Goal: Task Accomplishment & Management: Manage account settings

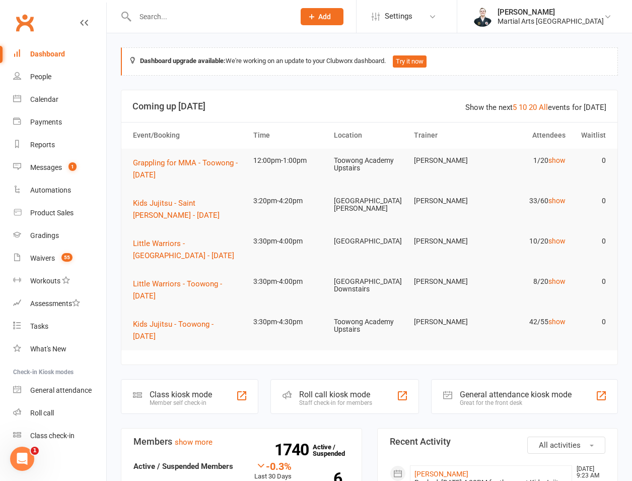
click at [193, 10] on input "text" at bounding box center [210, 17] width 156 height 14
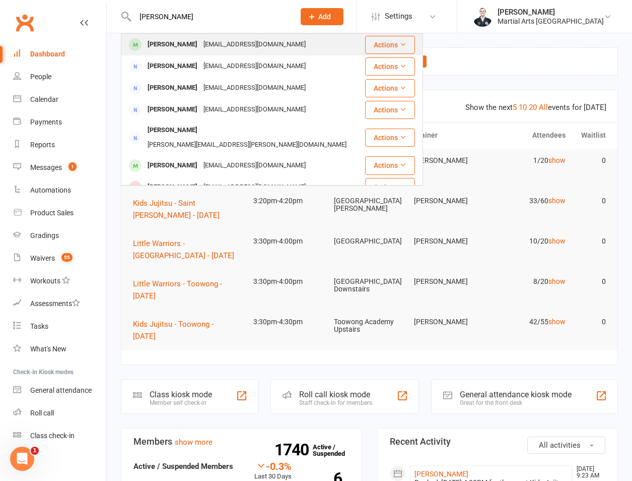
type input "[PERSON_NAME]"
click at [188, 42] on div "[PERSON_NAME]" at bounding box center [173, 44] width 56 height 15
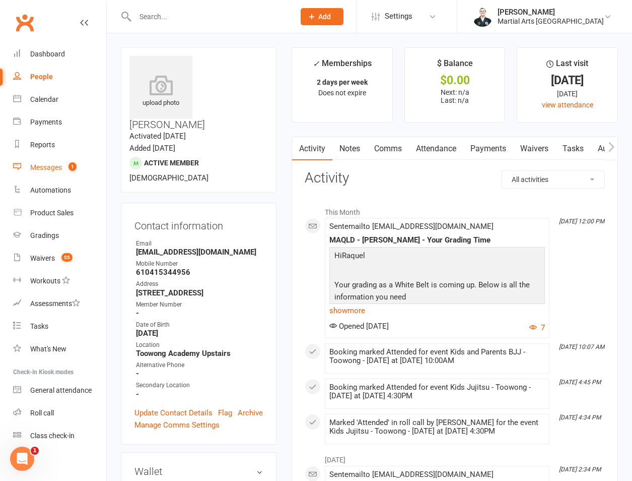
click at [69, 172] on link "Messages 1" at bounding box center [59, 167] width 93 height 23
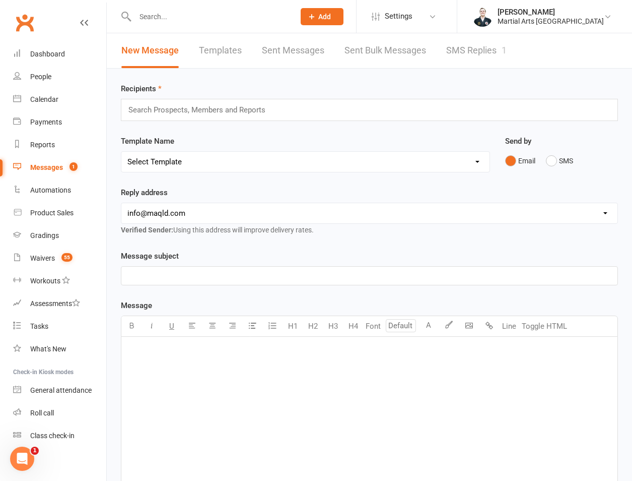
click at [191, 146] on div "Template Name Select Template [Email] Black Belt 1st degree [Email] Bushido Sem…" at bounding box center [305, 153] width 369 height 37
click at [185, 160] on select "Select Template [Email] Black Belt 1st degree [Email] Bushido Seminar [Email] K…" at bounding box center [305, 162] width 368 height 20
select select "31"
click at [121, 152] on select "Select Template [Email] Black Belt 1st degree [Email] Bushido Seminar [Email] K…" at bounding box center [305, 162] width 368 height 20
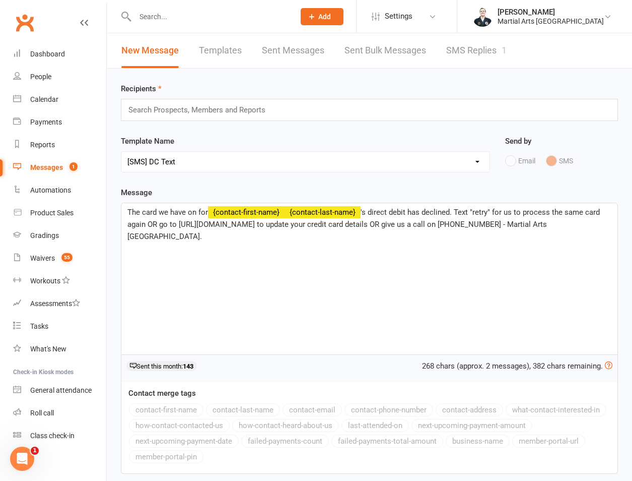
click at [228, 120] on div "Search Prospects, Members and Reports" at bounding box center [369, 110] width 497 height 22
click at [229, 114] on input "text" at bounding box center [201, 109] width 148 height 13
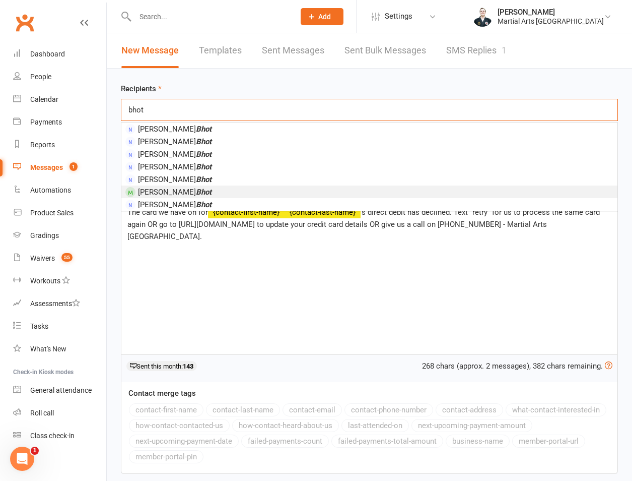
type input "bhot"
click at [157, 191] on span "[PERSON_NAME]" at bounding box center [175, 191] width 74 height 9
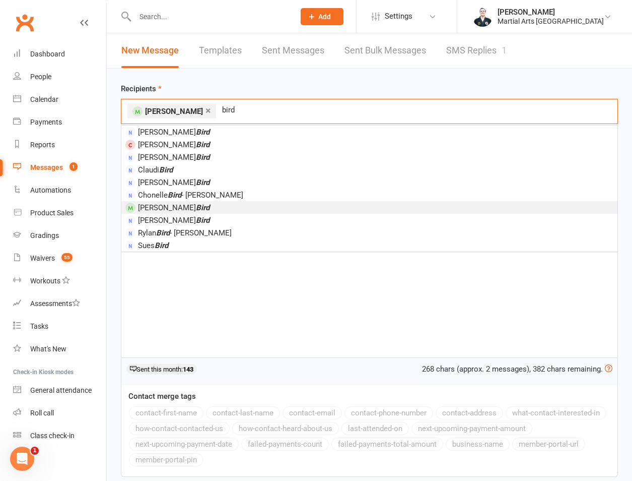
type input "bird"
click at [196, 205] on em "Bird" at bounding box center [203, 207] width 14 height 9
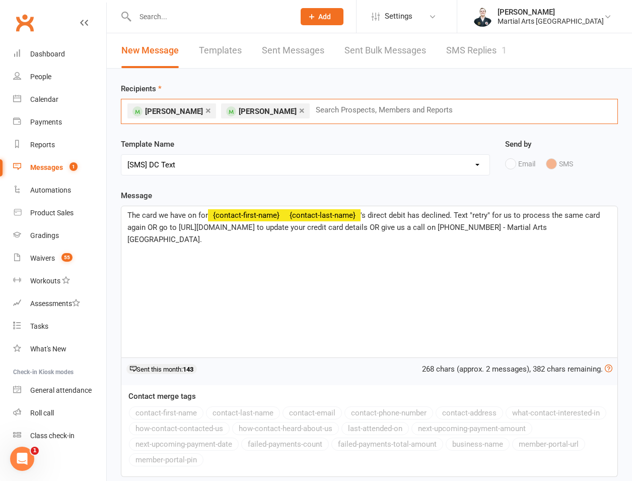
type input "o"
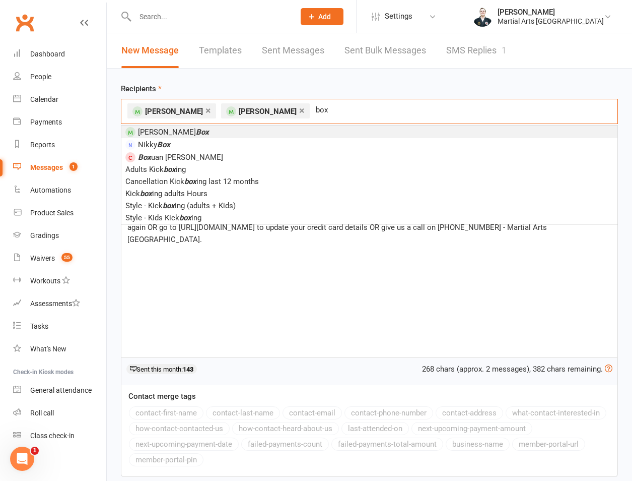
type input "box"
click at [185, 133] on li "[PERSON_NAME]" at bounding box center [369, 131] width 496 height 13
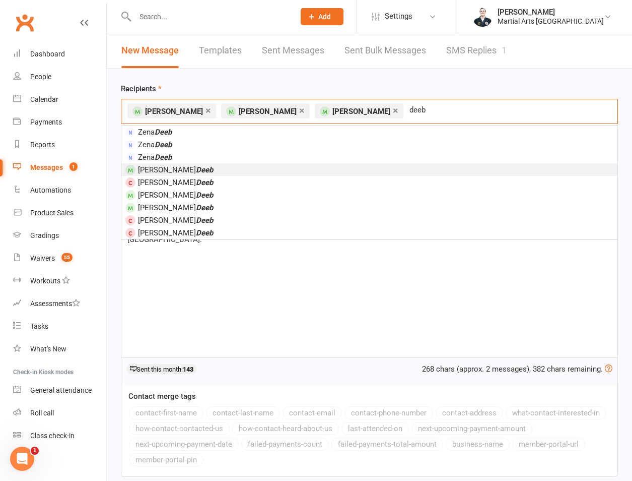
type input "deeb"
click at [184, 169] on li "[PERSON_NAME]" at bounding box center [369, 169] width 496 height 13
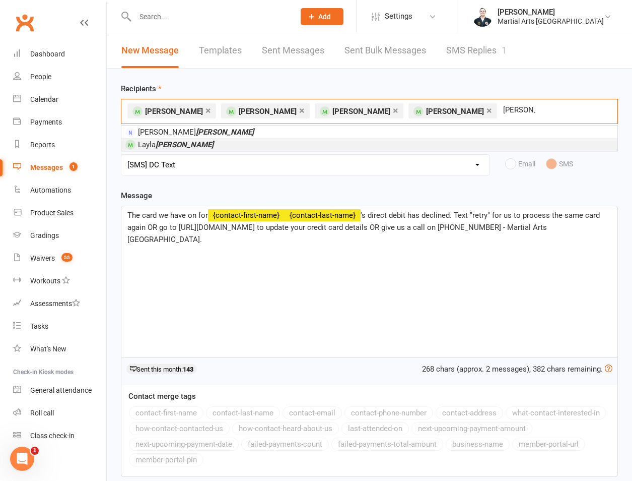
type input "[PERSON_NAME]"
click at [194, 143] on li "[PERSON_NAME]" at bounding box center [369, 144] width 496 height 13
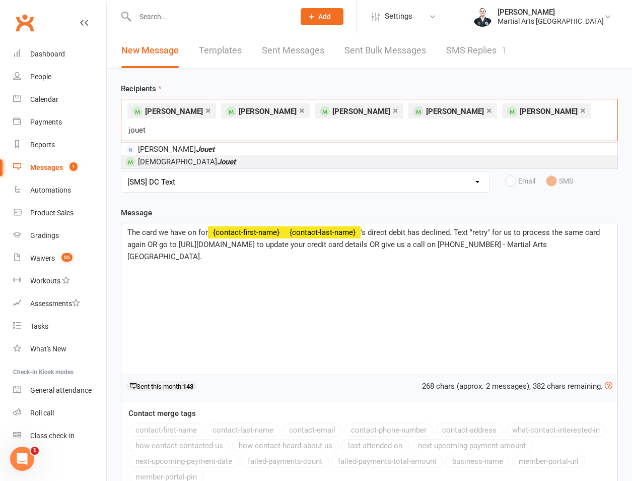
type input "jouet"
click at [194, 155] on li "[PERSON_NAME]" at bounding box center [369, 161] width 496 height 13
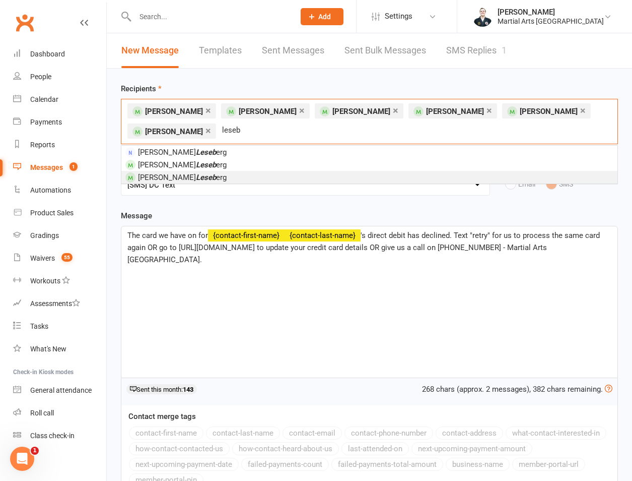
type input "leseb"
click at [179, 172] on span "[PERSON_NAME] erg" at bounding box center [175, 176] width 101 height 9
type input "porth"
click at [196, 173] on em "Porth" at bounding box center [205, 177] width 18 height 9
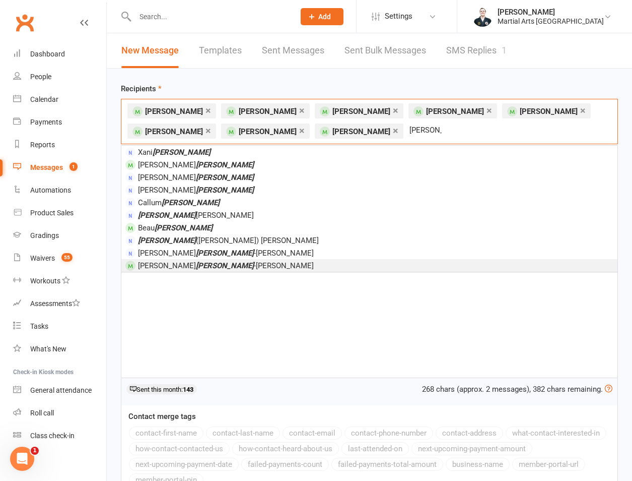
type input "[PERSON_NAME]"
click at [196, 261] on em "[PERSON_NAME]" at bounding box center [225, 265] width 58 height 9
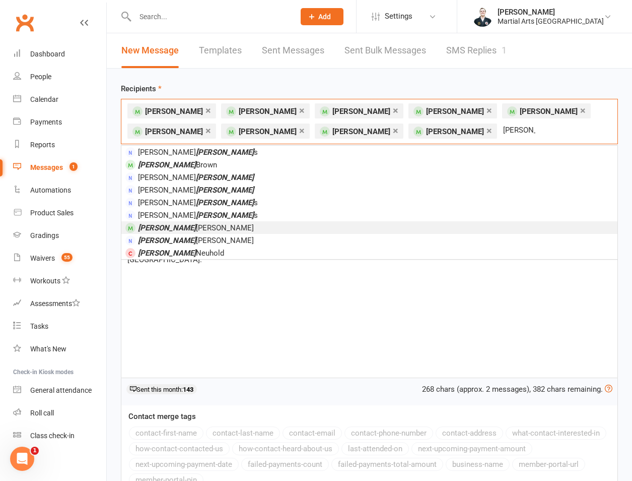
type input "[PERSON_NAME]"
click at [196, 232] on span "[PERSON_NAME]" at bounding box center [196, 227] width 116 height 9
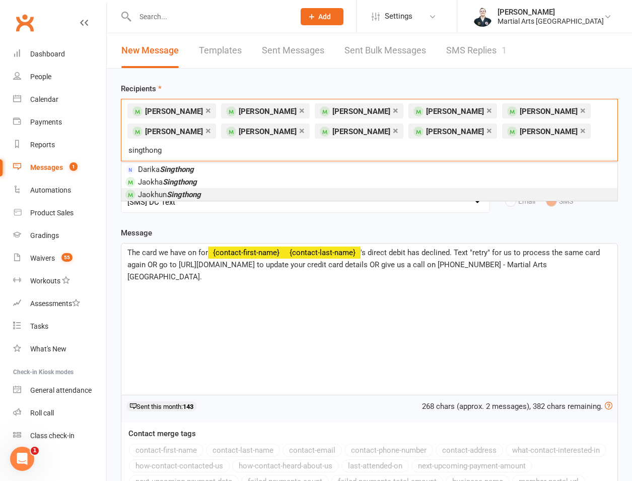
type input "singthong"
click at [205, 188] on li "[PERSON_NAME]" at bounding box center [369, 194] width 496 height 13
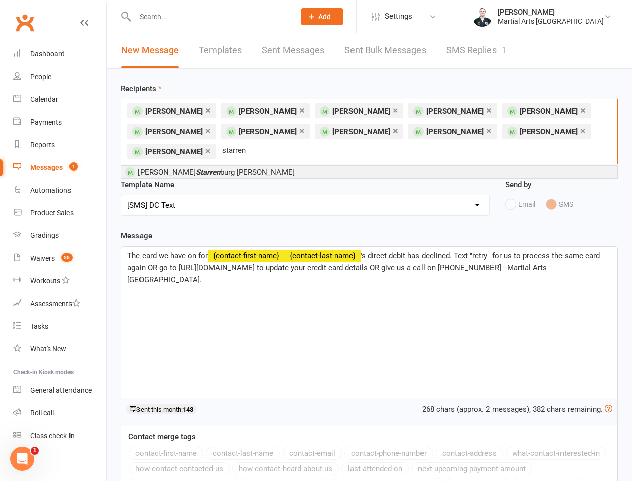
type input "starren"
click at [204, 179] on div "Recipients × [PERSON_NAME] × [PERSON_NAME] × [PERSON_NAME] × [PERSON_NAME] × [P…" at bounding box center [369, 331] width 525 height 524
click at [238, 176] on li "[PERSON_NAME] [PERSON_NAME]" at bounding box center [369, 172] width 496 height 13
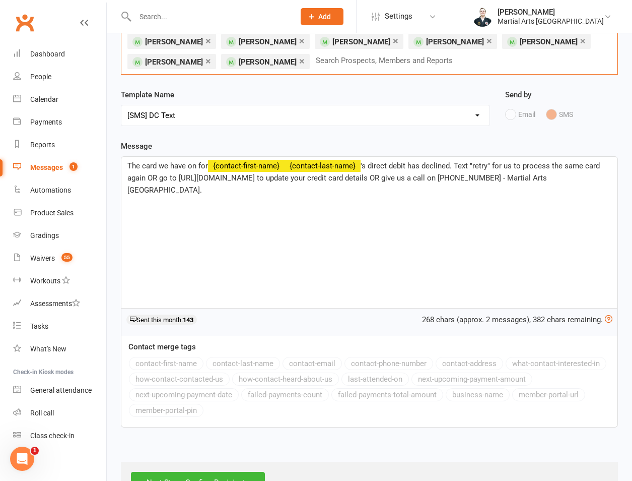
scroll to position [126, 0]
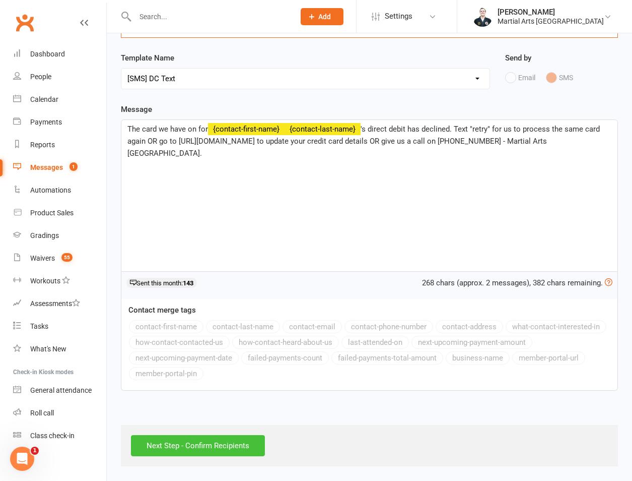
click at [188, 436] on div "Next Step - Confirm Recipients" at bounding box center [369, 445] width 497 height 41
click at [190, 439] on input "Next Step - Confirm Recipients" at bounding box center [198, 445] width 134 height 21
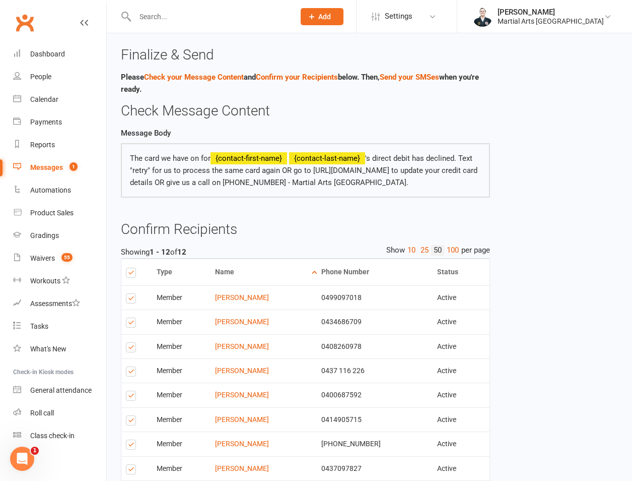
scroll to position [179, 0]
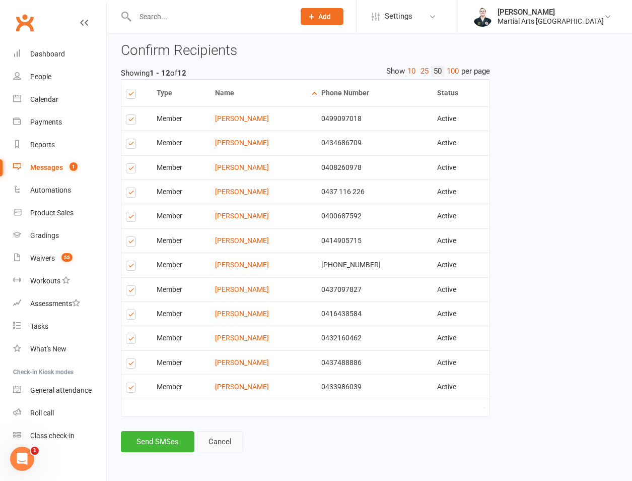
click at [223, 442] on link "Cancel" at bounding box center [220, 441] width 46 height 21
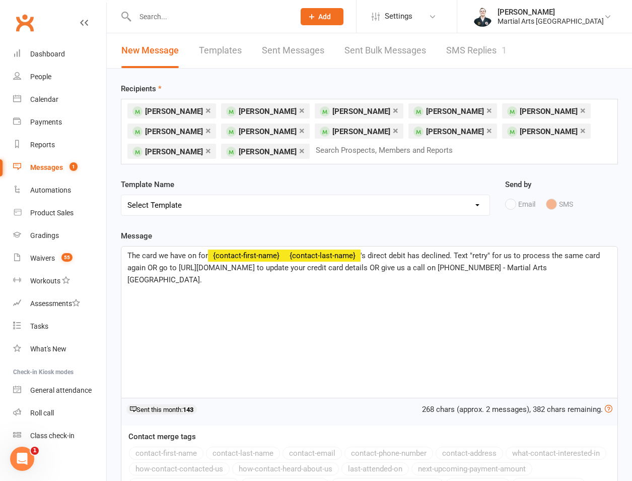
click at [392, 151] on input "text" at bounding box center [389, 150] width 148 height 13
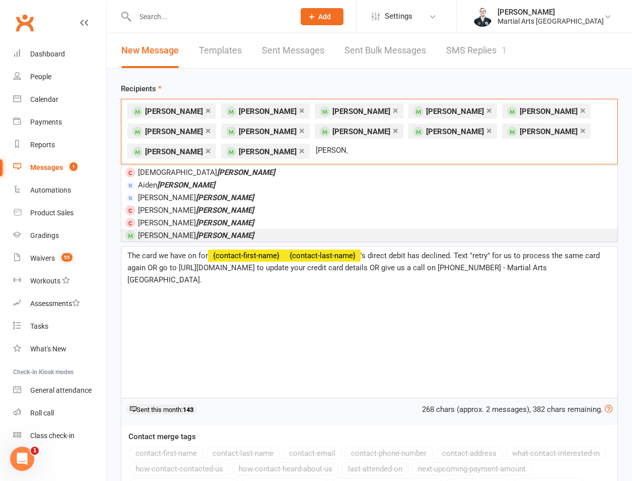
type input "[PERSON_NAME]"
click at [196, 234] on em "[PERSON_NAME]" at bounding box center [225, 235] width 58 height 9
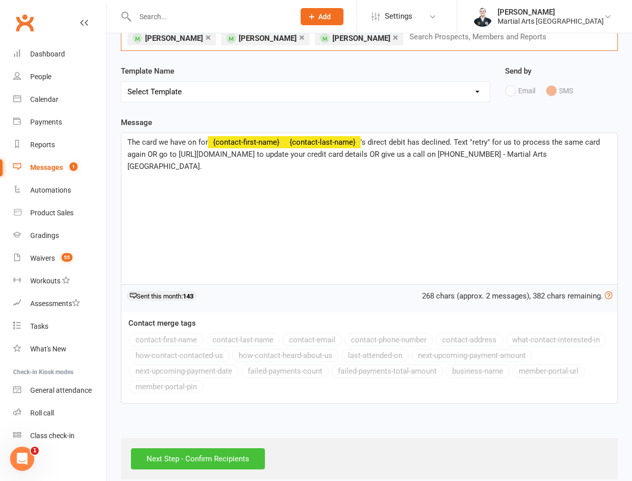
scroll to position [126, 0]
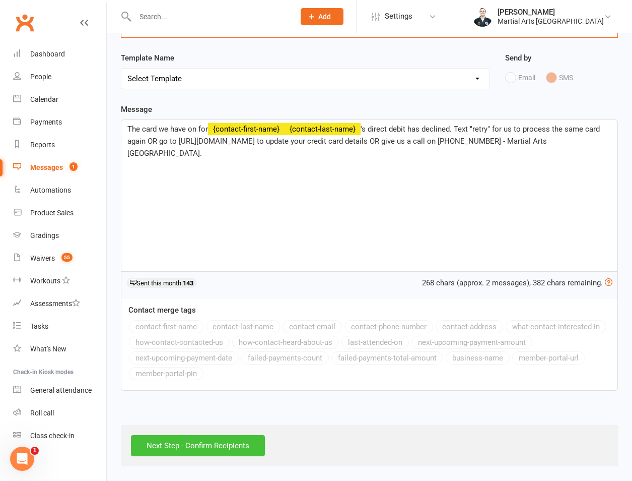
click at [187, 444] on input "Next Step - Confirm Recipients" at bounding box center [198, 445] width 134 height 21
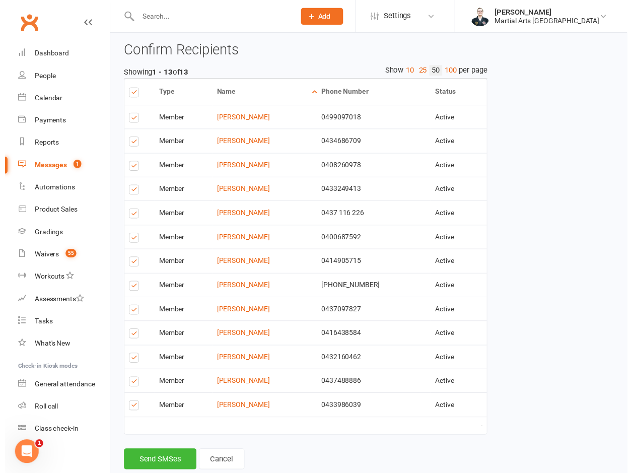
scroll to position [204, 0]
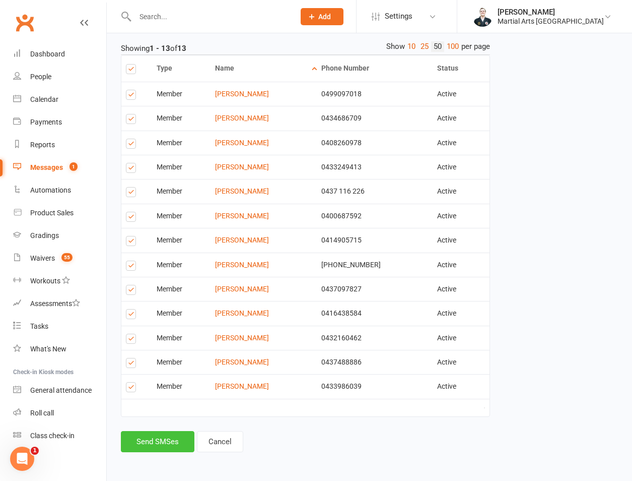
click at [161, 444] on button "Send SMSes" at bounding box center [158, 441] width 74 height 21
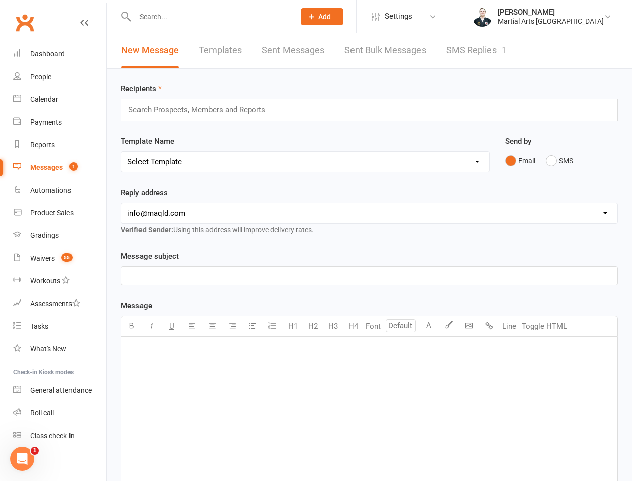
click at [237, 430] on div "﻿" at bounding box center [369, 412] width 496 height 151
click at [175, 21] on input "text" at bounding box center [210, 17] width 156 height 14
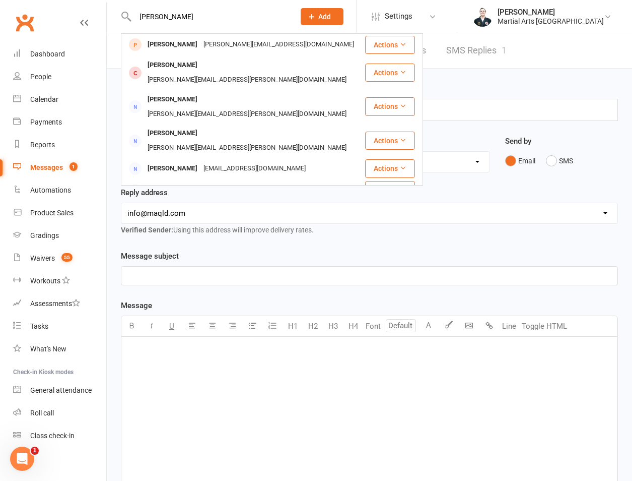
type input "[PERSON_NAME]"
click at [201, 39] on div "[PERSON_NAME][EMAIL_ADDRESS][DOMAIN_NAME]" at bounding box center [279, 44] width 157 height 15
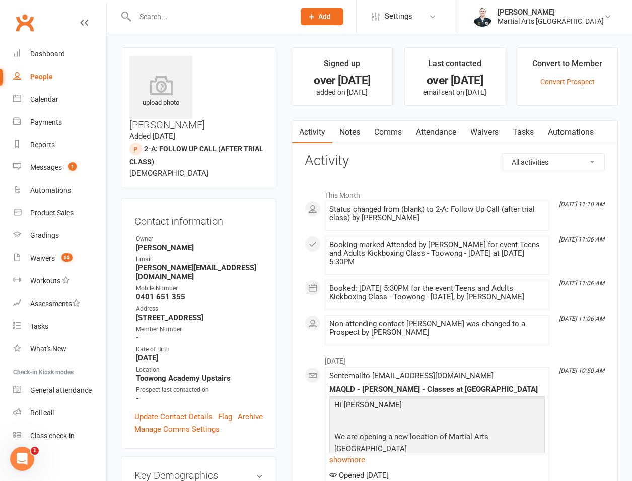
click at [445, 139] on link "Attendance" at bounding box center [436, 131] width 54 height 23
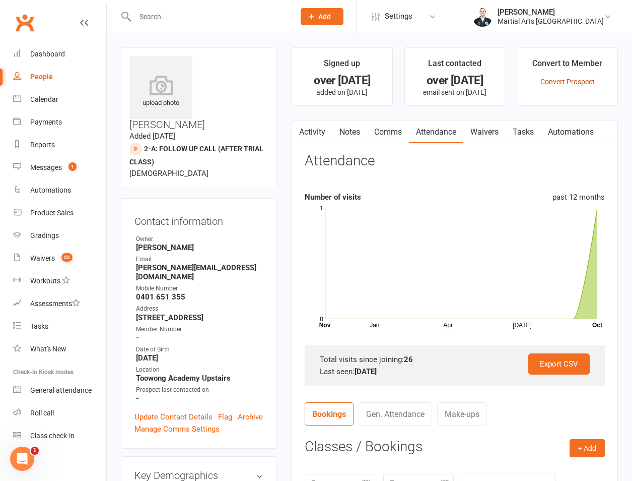
click at [556, 78] on link "Convert Prospect" at bounding box center [568, 82] width 54 height 8
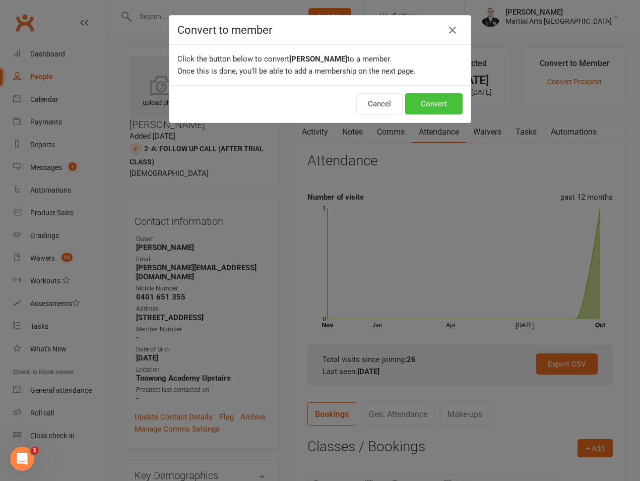
click at [429, 101] on button "Convert" at bounding box center [433, 103] width 57 height 21
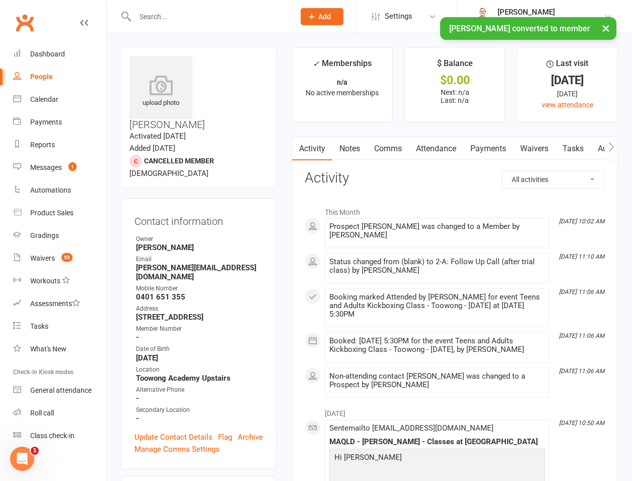
scroll to position [235, 0]
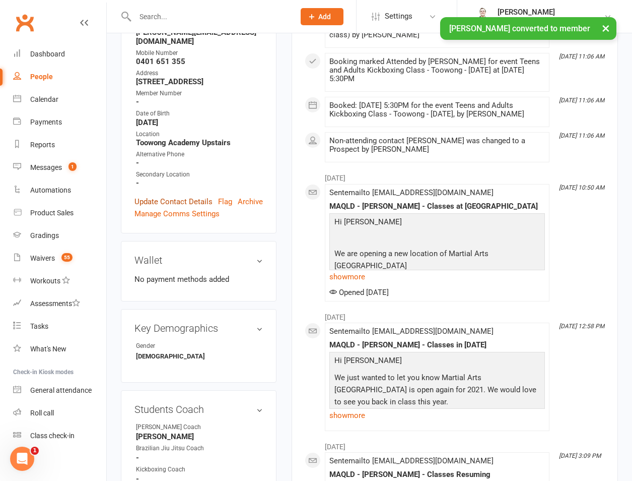
click at [188, 195] on link "Update Contact Details" at bounding box center [174, 201] width 78 height 12
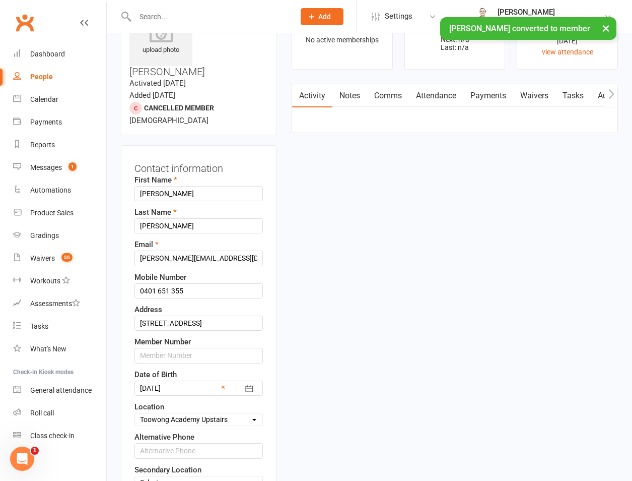
scroll to position [47, 0]
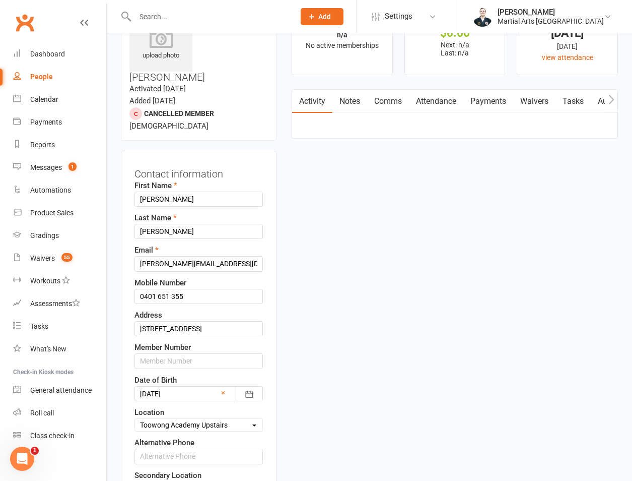
click at [201, 419] on select "Select Location [GEOGRAPHIC_DATA] [GEOGRAPHIC_DATA] ONLINE - Zoom Other Our [DE…" at bounding box center [198, 424] width 127 height 11
select select "8"
click at [135, 419] on select "Select Location [GEOGRAPHIC_DATA] [GEOGRAPHIC_DATA] ONLINE - Zoom Other Our [DE…" at bounding box center [198, 424] width 127 height 11
click at [157, 475] on div "Contact information First Name [PERSON_NAME] Last Name [PERSON_NAME] Email [PER…" at bounding box center [199, 346] width 156 height 391
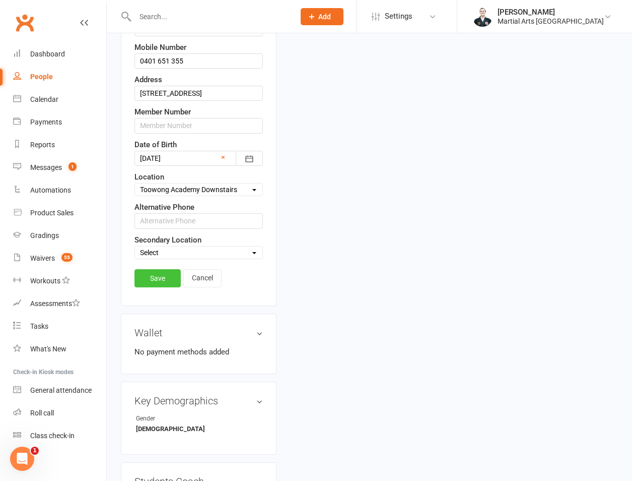
click at [166, 269] on link "Save" at bounding box center [158, 278] width 46 height 18
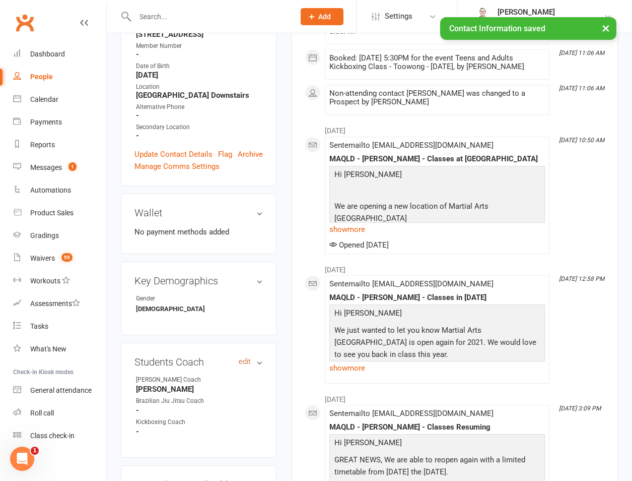
click at [246, 357] on link "edit" at bounding box center [245, 361] width 12 height 9
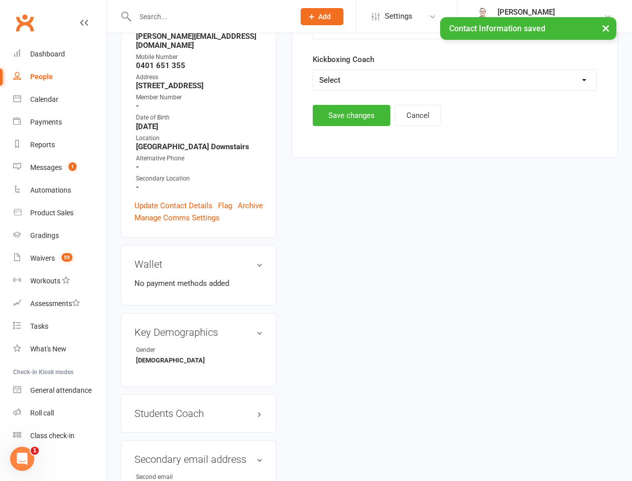
scroll to position [86, 0]
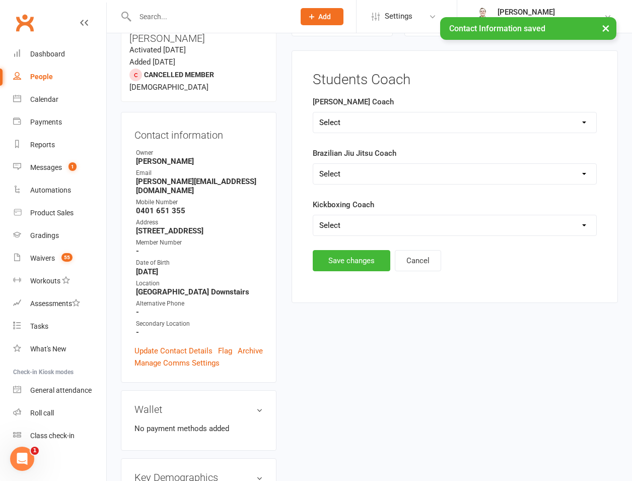
drag, startPoint x: 341, startPoint y: 216, endPoint x: 341, endPoint y: 225, distance: 9.1
click at [341, 216] on select "Select [PERSON_NAME] [PERSON_NAME]" at bounding box center [454, 225] width 283 height 20
select select "[PERSON_NAME]"
click at [313, 215] on select "Select [PERSON_NAME] [PERSON_NAME]" at bounding box center [454, 225] width 283 height 20
click at [346, 274] on div "Students Coach [PERSON_NAME] Coach Select [PERSON_NAME] [PERSON_NAME] [PERSON_N…" at bounding box center [455, 176] width 326 height 252
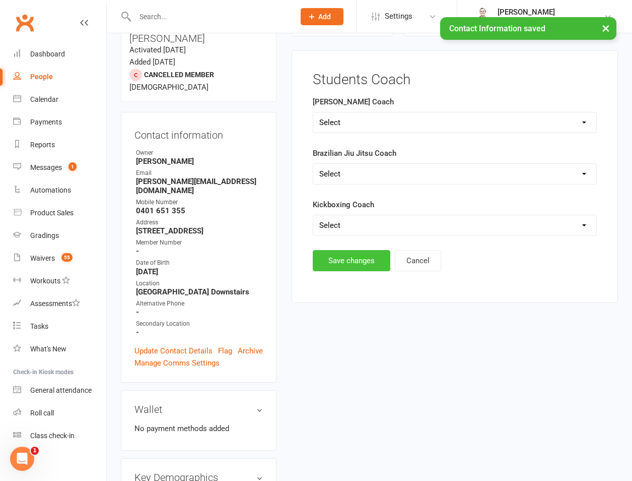
click at [346, 260] on button "Save changes" at bounding box center [352, 260] width 78 height 21
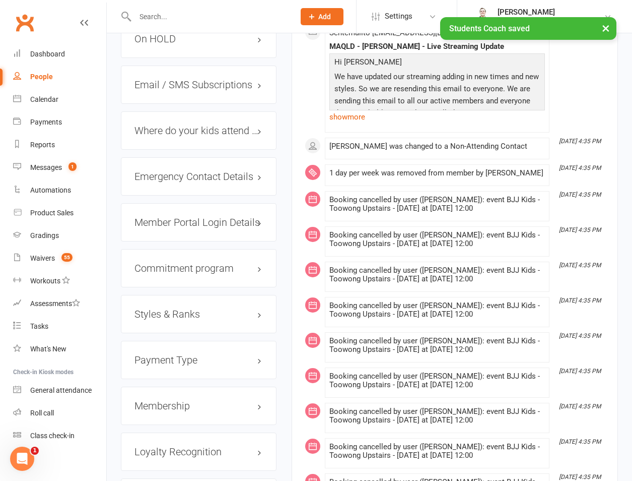
scroll to position [1027, 0]
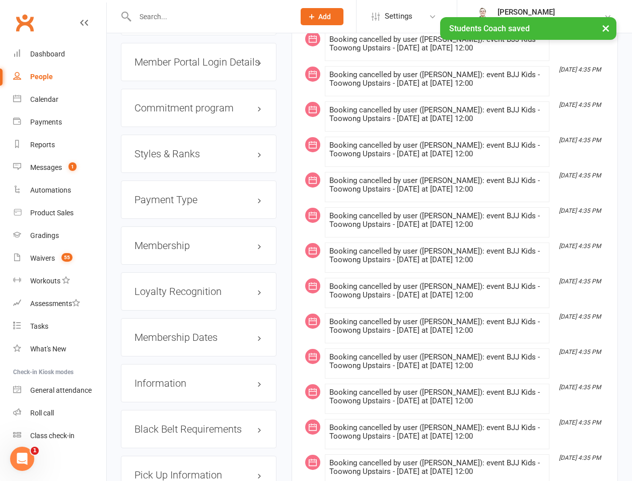
click at [172, 240] on h3 "Membership" at bounding box center [199, 245] width 128 height 11
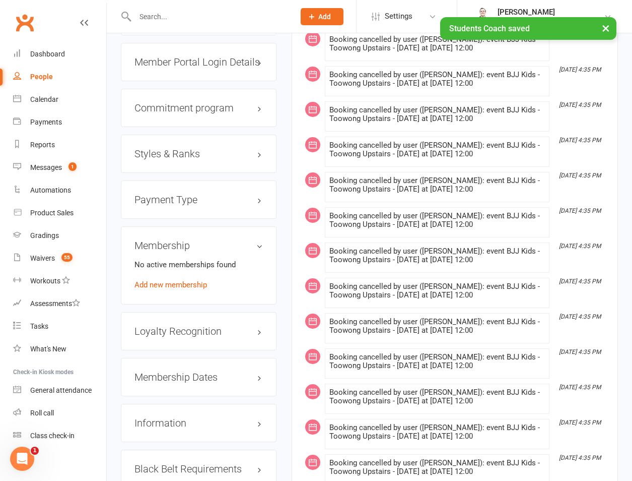
click at [181, 148] on h3 "Styles & Ranks" at bounding box center [199, 153] width 128 height 11
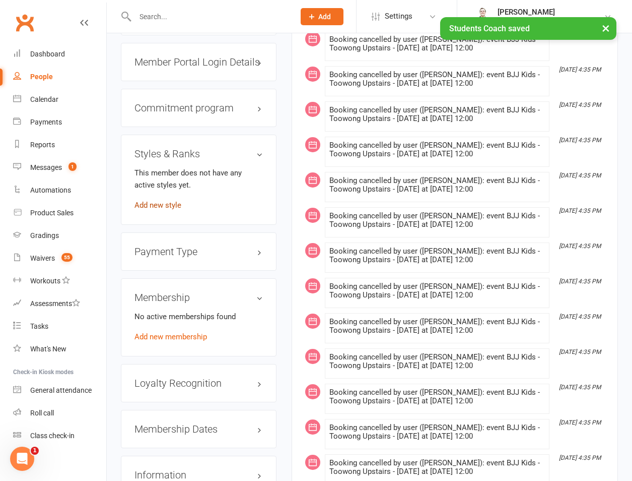
click at [160, 201] on link "Add new style" at bounding box center [158, 205] width 47 height 9
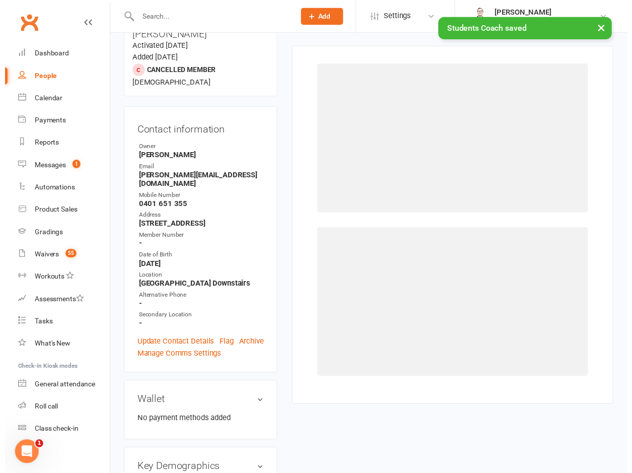
scroll to position [86, 0]
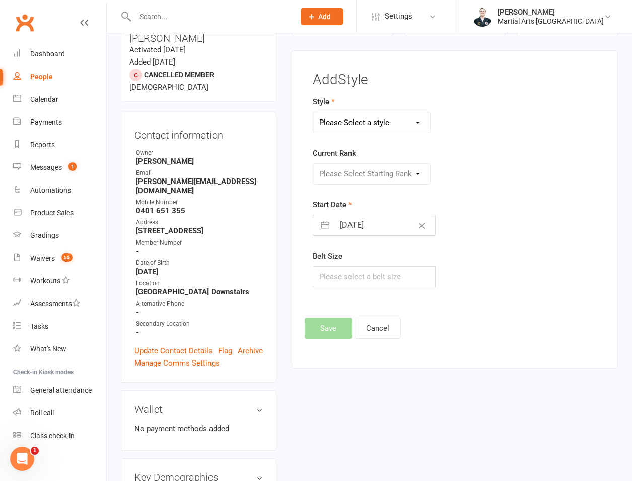
click at [356, 124] on select "Please Select a style Brazilian Jiu Jitsu PUMMA Kickboxing Kids Brazilian Jiu J…" at bounding box center [371, 122] width 117 height 20
select select "701"
click at [313, 112] on select "Please Select a style Brazilian Jiu Jitsu PUMMA Kickboxing Kids Brazilian Jiu J…" at bounding box center [371, 122] width 117 height 20
click at [353, 172] on select "Please Select Starting Rank Beginner Intermediate White Chevron Yellow Chevron …" at bounding box center [371, 174] width 117 height 20
select select "6256"
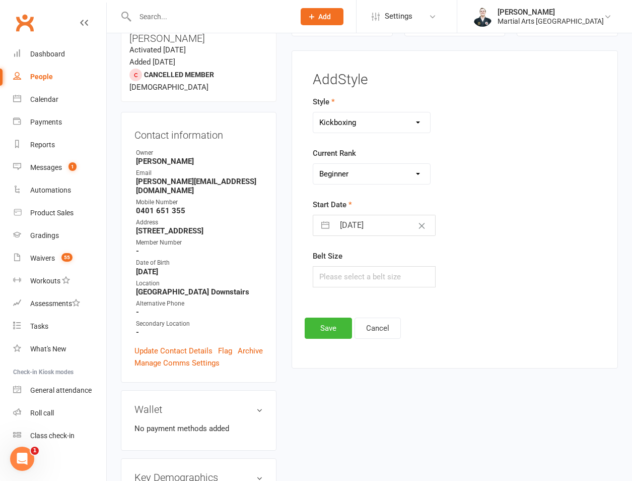
click at [313, 164] on select "Please Select Starting Rank Beginner Intermediate White Chevron Yellow Chevron …" at bounding box center [371, 174] width 117 height 20
click at [335, 322] on button "Save" at bounding box center [328, 327] width 47 height 21
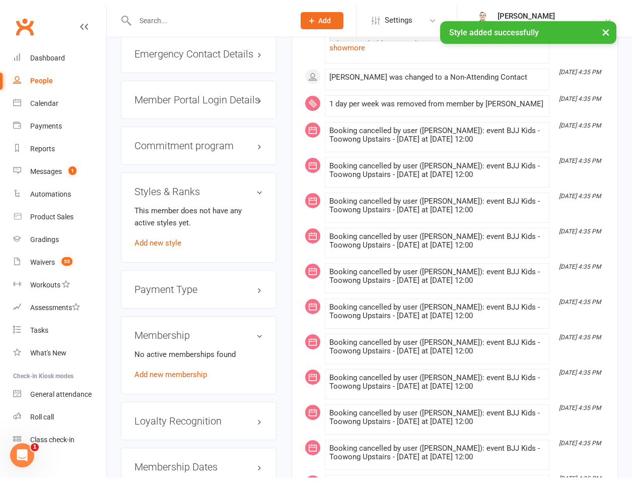
scroll to position [1027, 0]
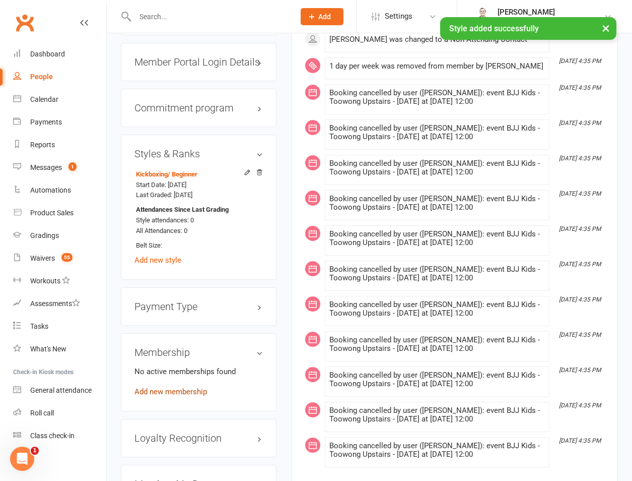
click at [169, 387] on link "Add new membership" at bounding box center [171, 391] width 73 height 9
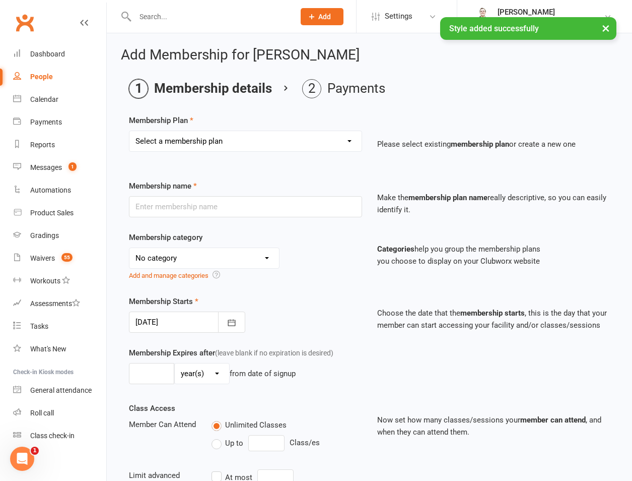
click at [216, 142] on select "Select a membership plan Create new Membership Plan 1 day per week 2 days per w…" at bounding box center [245, 141] width 232 height 20
select select "1"
click at [129, 131] on select "Select a membership plan Create new Membership Plan 1 day per week 2 days per w…" at bounding box center [245, 141] width 232 height 20
type input "1 day per week"
select select "3"
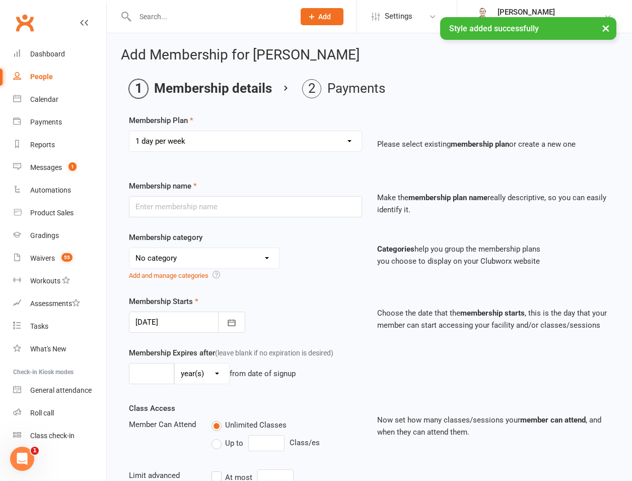
type input "0"
type input "1"
click at [163, 317] on div at bounding box center [187, 321] width 116 height 21
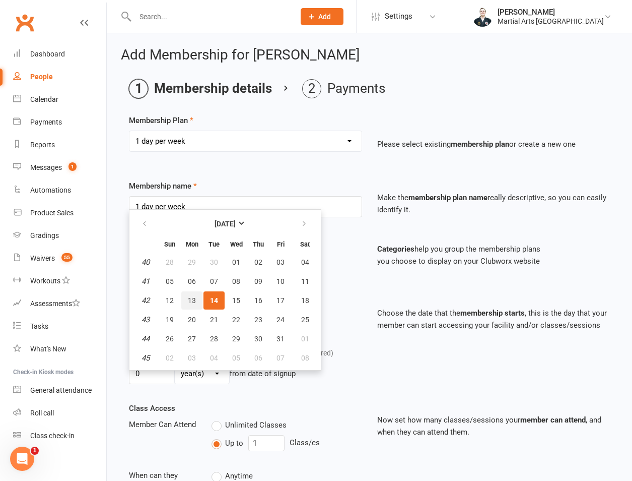
click at [194, 304] on span "13" at bounding box center [192, 300] width 8 height 8
type input "[DATE]"
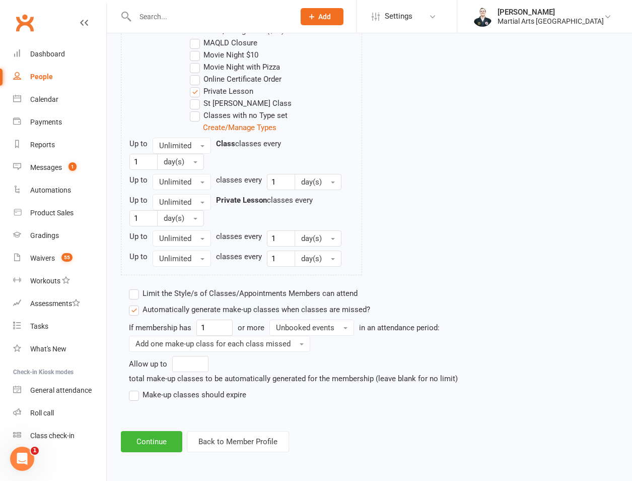
scroll to position [719, 0]
click at [182, 387] on div "If membership has 1 or more Unbooked events in an attendance period: Add one ma…" at bounding box center [307, 359] width 357 height 81
click at [181, 405] on div "Limit the Style/s of Classes/Appointments Members can attend Select Styles Braz…" at bounding box center [307, 348] width 372 height 131
click at [181, 401] on label "Make-up classes should expire" at bounding box center [187, 394] width 117 height 12
click at [136, 388] on input "Make-up classes should expire" at bounding box center [132, 388] width 7 height 0
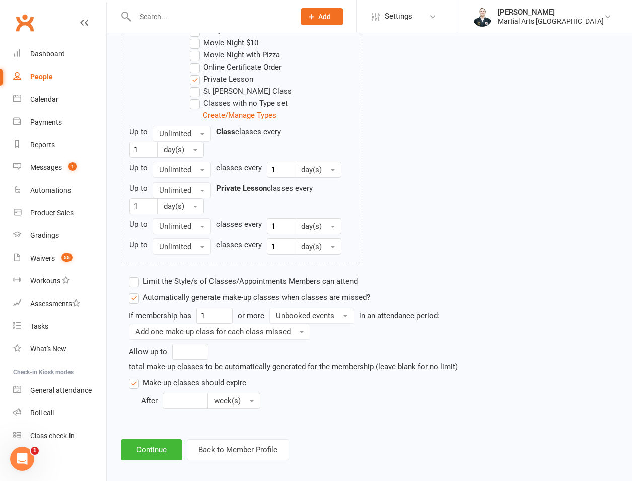
click at [181, 423] on div "Limit the Style/s of Classes/Appointments Members can attend Select Styles Braz…" at bounding box center [307, 347] width 372 height 152
click at [204, 388] on label "Make-up classes should expire" at bounding box center [187, 382] width 117 height 12
click at [136, 376] on input "Make-up classes should expire" at bounding box center [132, 376] width 7 height 0
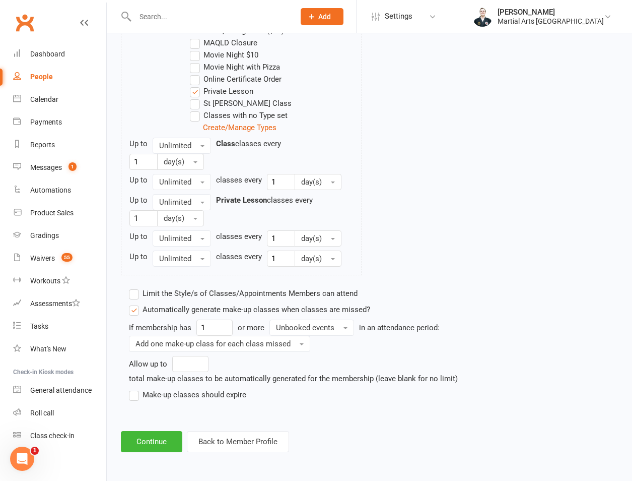
click at [193, 408] on div "Limit the Style/s of Classes/Appointments Members can attend Select Styles Braz…" at bounding box center [307, 348] width 372 height 131
click at [190, 401] on label "Make-up classes should expire" at bounding box center [187, 394] width 117 height 12
click at [136, 388] on input "Make-up classes should expire" at bounding box center [132, 388] width 7 height 0
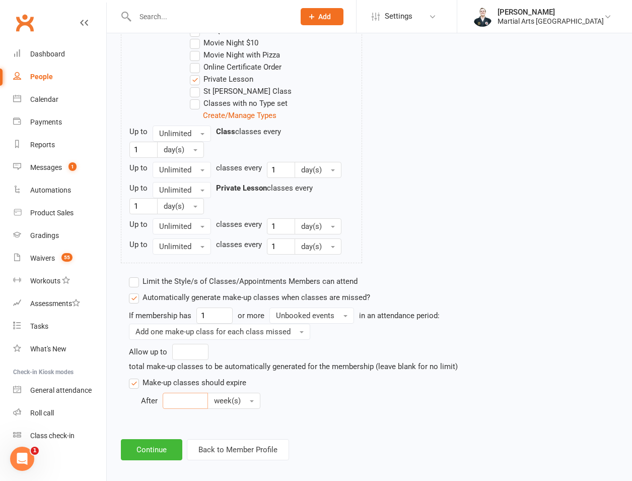
click at [176, 409] on input "number" at bounding box center [185, 400] width 45 height 16
type input "12"
click at [321, 340] on div "If membership has 1 or more Unbooked events in an attendance period: Add one ma…" at bounding box center [307, 323] width 357 height 32
click at [338, 323] on button "Unbooked events" at bounding box center [312, 315] width 85 height 16
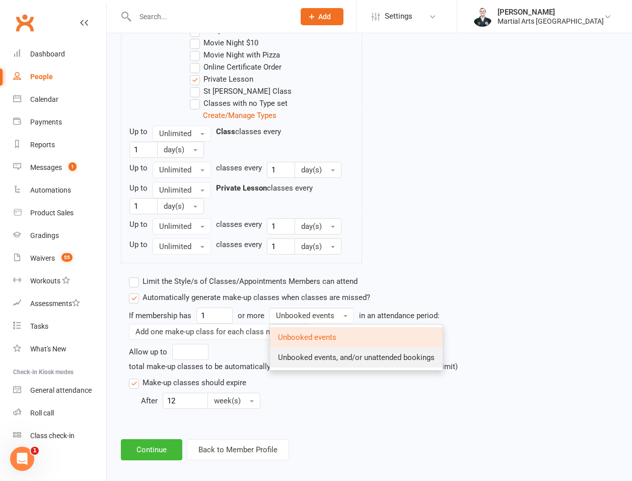
drag, startPoint x: 337, startPoint y: 331, endPoint x: 293, endPoint y: 381, distance: 66.4
click at [315, 362] on span "Unbooked events, and/or unattended bookings" at bounding box center [356, 357] width 157 height 9
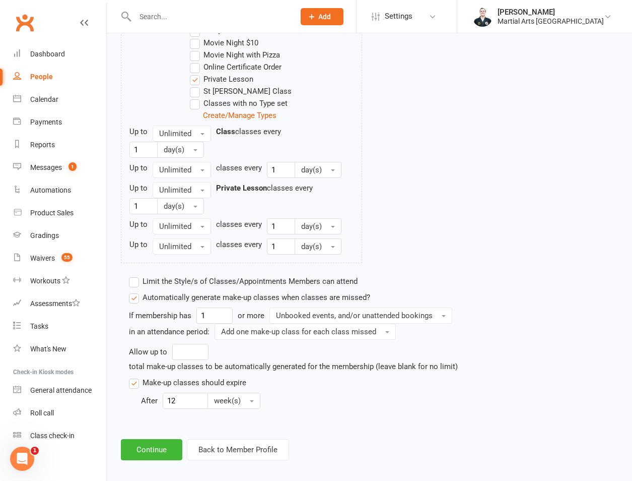
click at [149, 453] on button "Continue" at bounding box center [151, 449] width 61 height 21
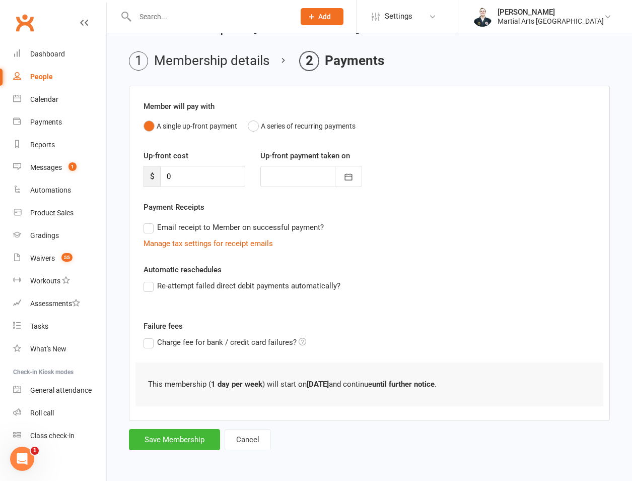
scroll to position [0, 0]
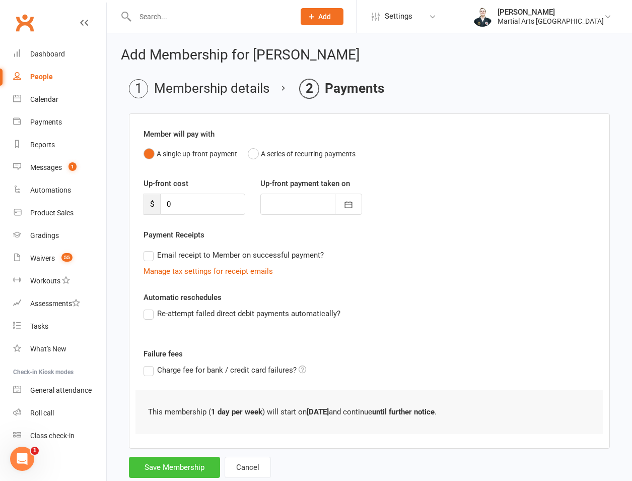
click at [158, 464] on button "Save Membership" at bounding box center [174, 466] width 91 height 21
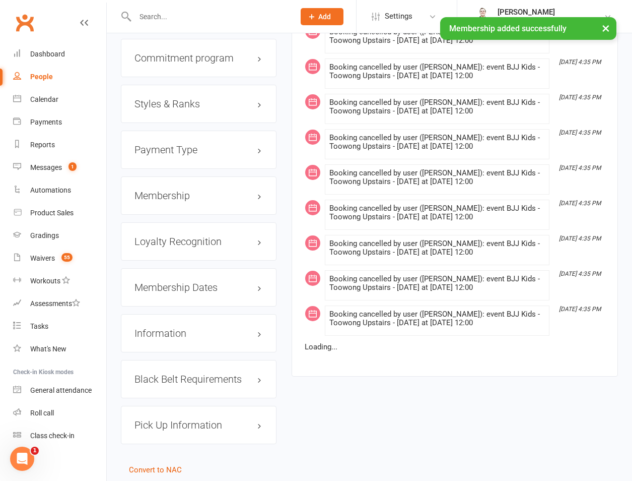
scroll to position [1166, 0]
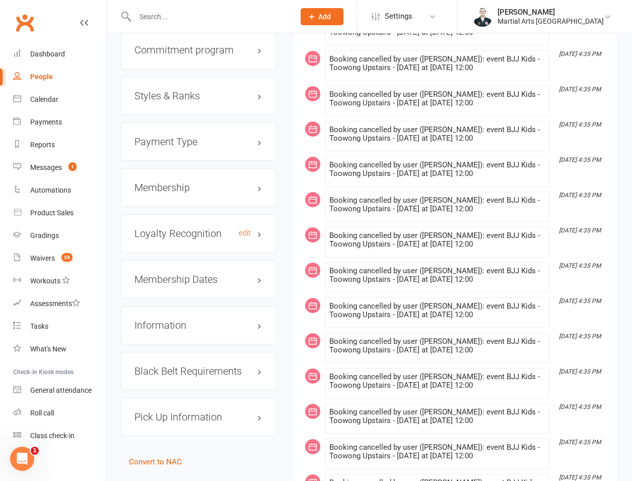
click at [243, 229] on link "edit" at bounding box center [245, 233] width 12 height 9
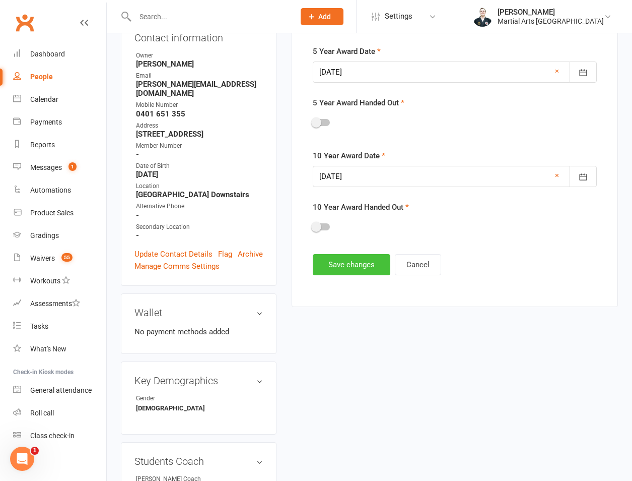
scroll to position [86, 0]
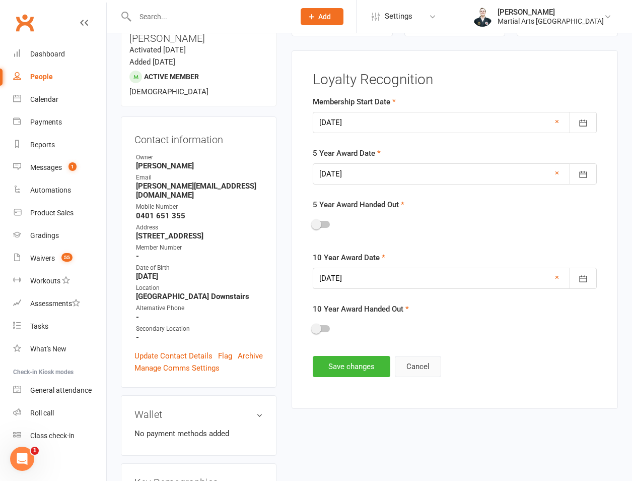
click at [417, 373] on button "Cancel" at bounding box center [418, 366] width 46 height 21
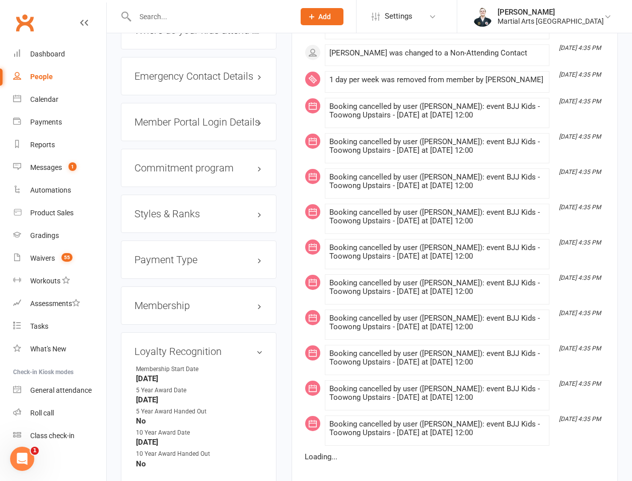
scroll to position [1262, 0]
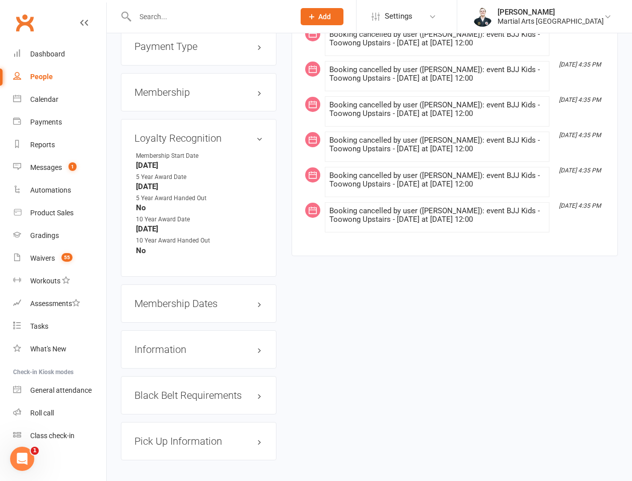
click at [213, 287] on div "Membership Dates edit" at bounding box center [199, 303] width 156 height 38
click at [211, 298] on h3 "Membership Dates edit" at bounding box center [199, 303] width 128 height 11
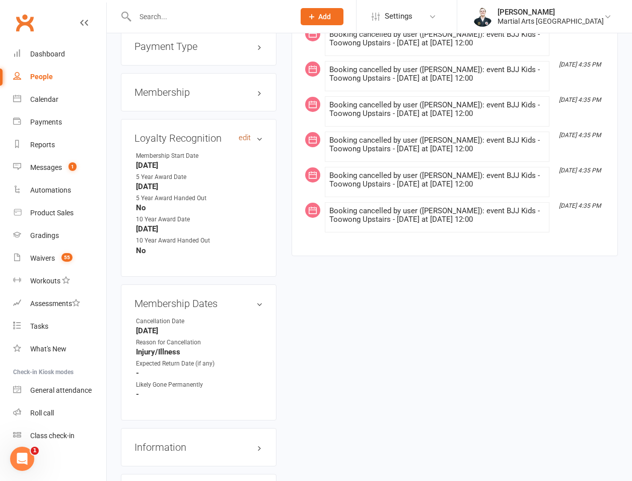
click at [243, 134] on link "edit" at bounding box center [245, 138] width 12 height 9
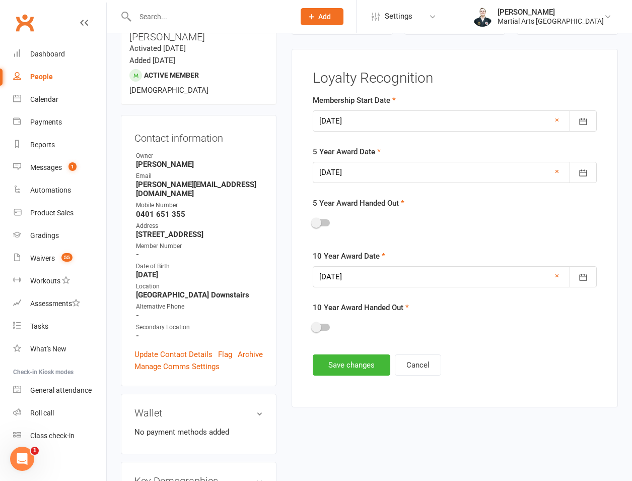
scroll to position [86, 0]
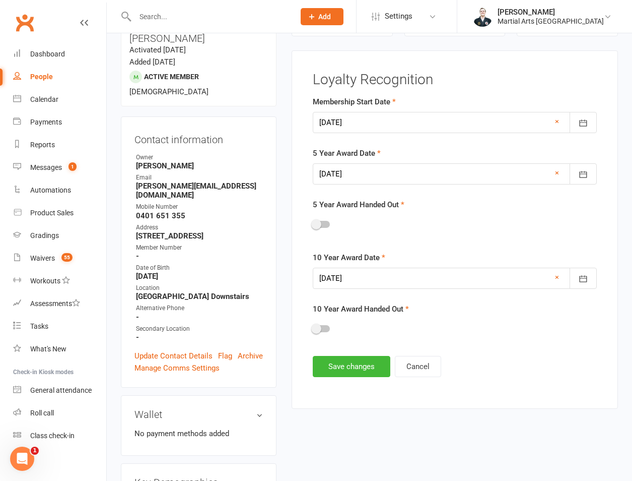
click at [399, 172] on div at bounding box center [455, 173] width 284 height 21
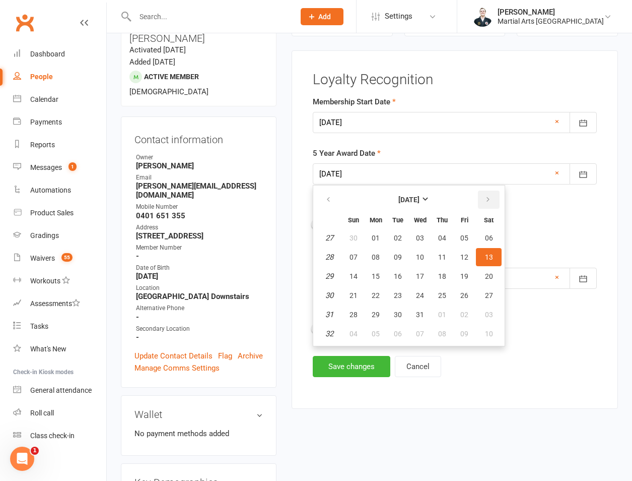
click at [483, 198] on button "button" at bounding box center [489, 199] width 22 height 18
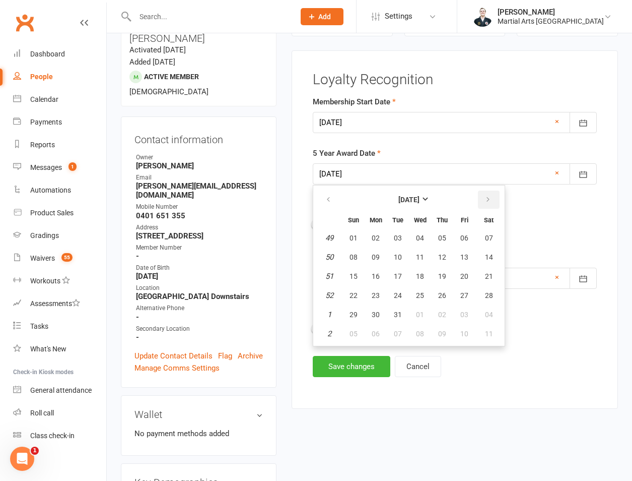
click at [483, 198] on button "button" at bounding box center [489, 199] width 22 height 18
click at [429, 204] on button "[DATE]" at bounding box center [409, 199] width 132 height 18
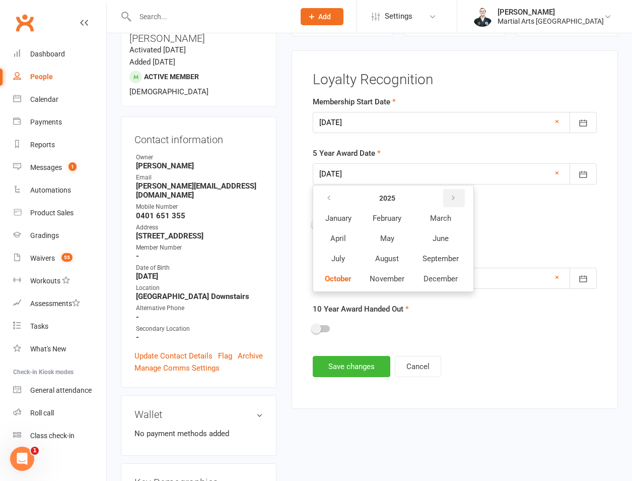
click at [454, 200] on icon "button" at bounding box center [453, 198] width 7 height 8
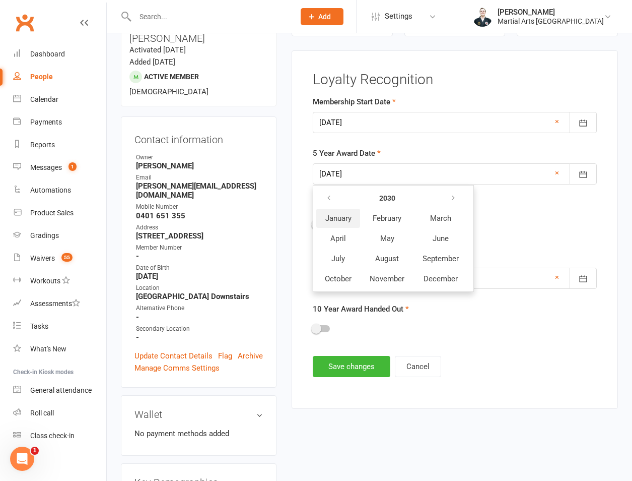
click at [337, 212] on button "January" at bounding box center [338, 218] width 44 height 19
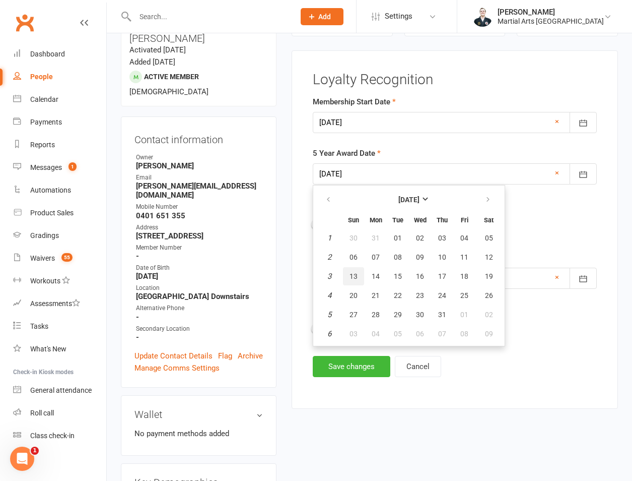
click at [358, 275] on button "13" at bounding box center [353, 276] width 21 height 18
type input "[DATE]"
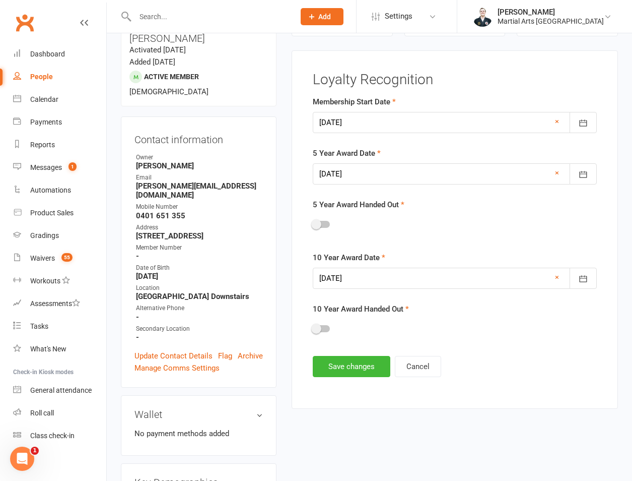
click at [395, 281] on div at bounding box center [455, 278] width 284 height 21
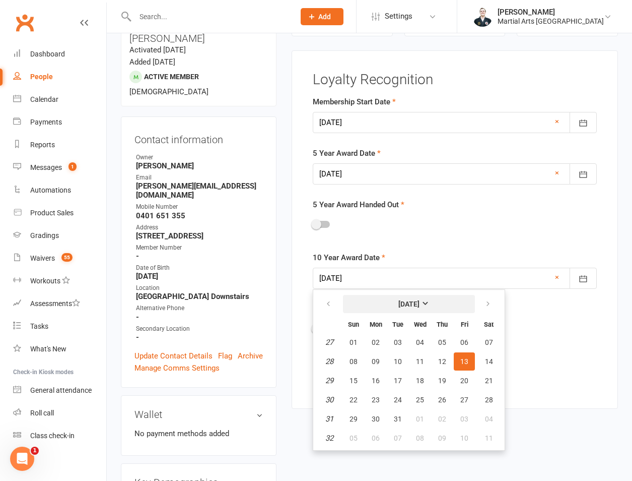
click at [388, 295] on button "[DATE]" at bounding box center [409, 304] width 132 height 18
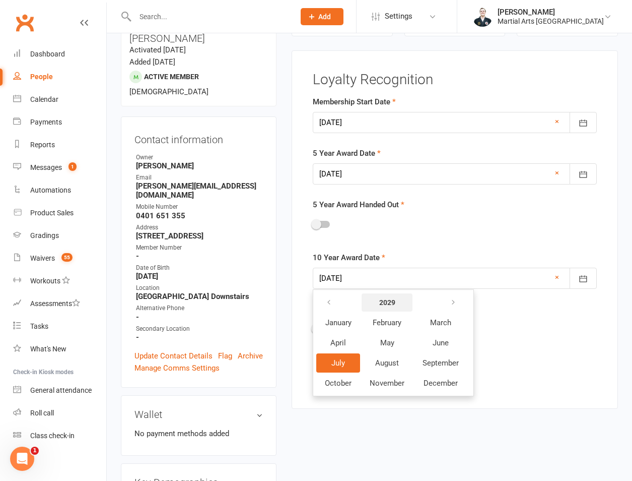
click at [399, 296] on button "2029" at bounding box center [387, 302] width 51 height 18
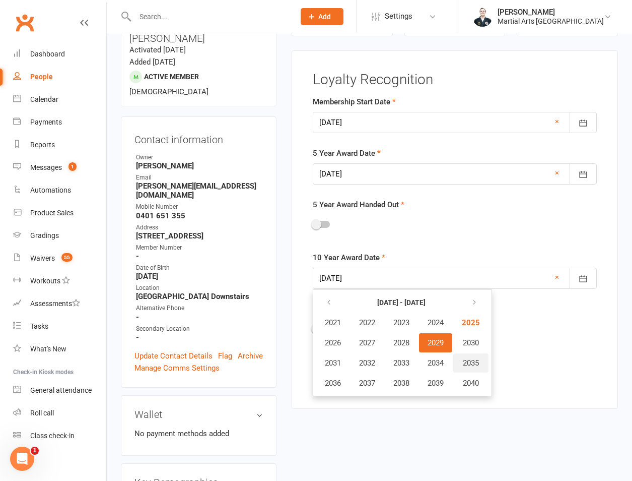
click at [477, 360] on span "2035" at bounding box center [471, 362] width 16 height 9
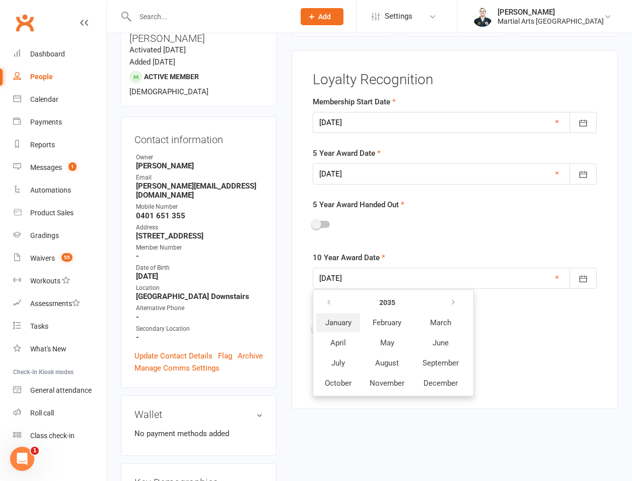
click at [349, 331] on button "January" at bounding box center [338, 322] width 44 height 19
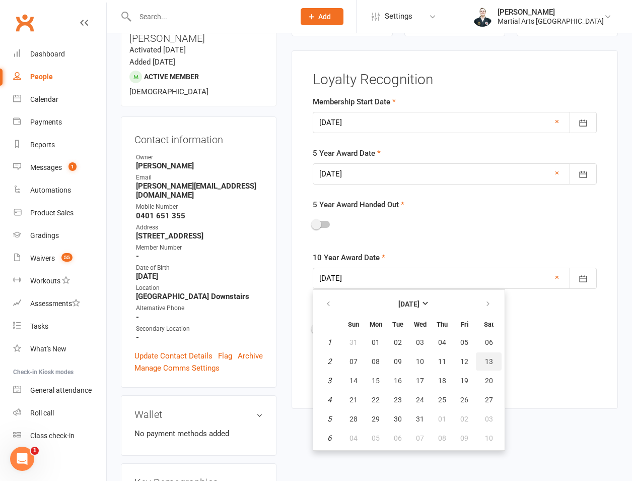
click at [486, 361] on span "13" at bounding box center [489, 361] width 8 height 8
type input "[DATE]"
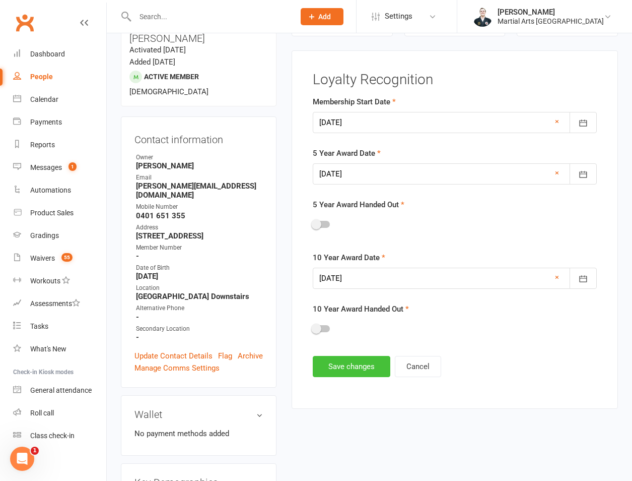
click at [324, 366] on button "Save changes" at bounding box center [352, 366] width 78 height 21
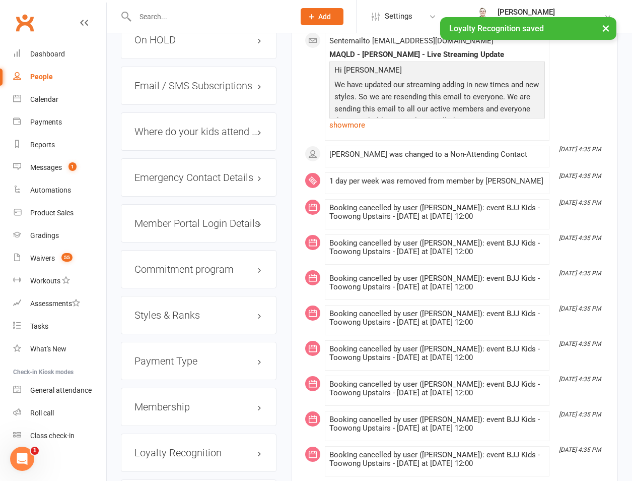
scroll to position [1262, 0]
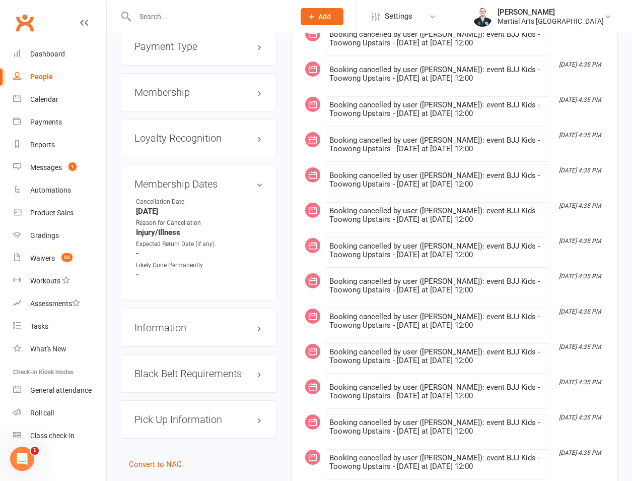
click at [211, 27] on div at bounding box center [204, 16] width 167 height 33
click at [181, 18] on input "text" at bounding box center [210, 17] width 156 height 14
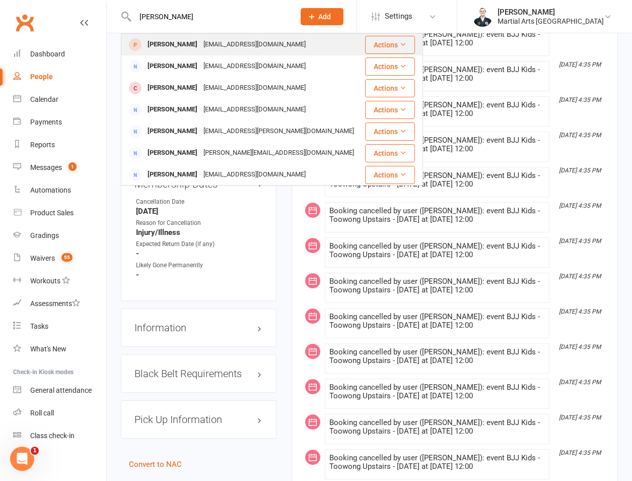
type input "[PERSON_NAME]"
click at [201, 44] on div "[EMAIL_ADDRESS][DOMAIN_NAME]" at bounding box center [255, 44] width 108 height 15
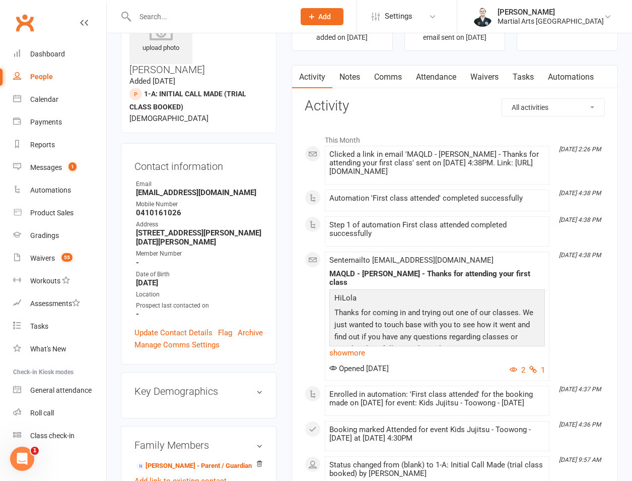
scroll to position [235, 0]
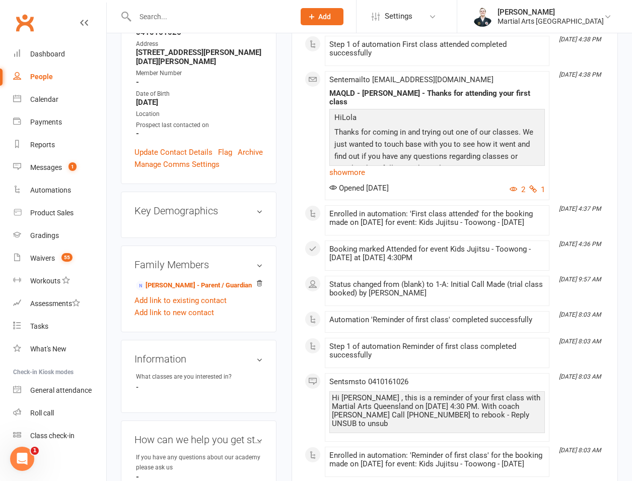
click at [287, 434] on main "Signed up [DATE] added on [DATE] Last contacted [DATE] email sent on [DATE] Con…" at bounding box center [455, 351] width 342 height 1079
click at [161, 15] on input "text" at bounding box center [210, 17] width 156 height 14
type input "l"
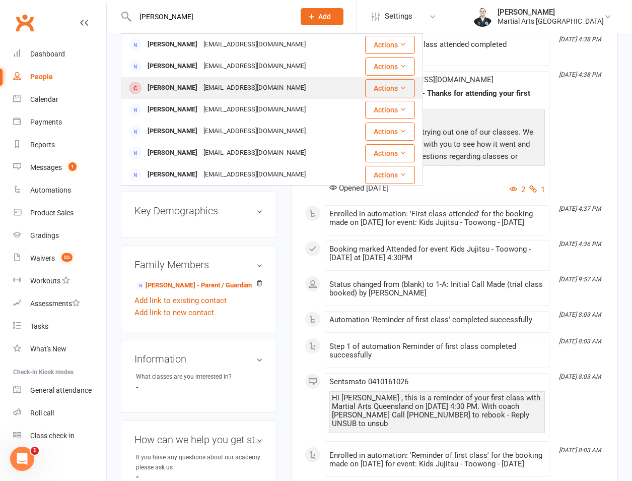
type input "[PERSON_NAME]"
click at [175, 79] on div "[PERSON_NAME] [EMAIL_ADDRESS][DOMAIN_NAME]" at bounding box center [243, 88] width 242 height 21
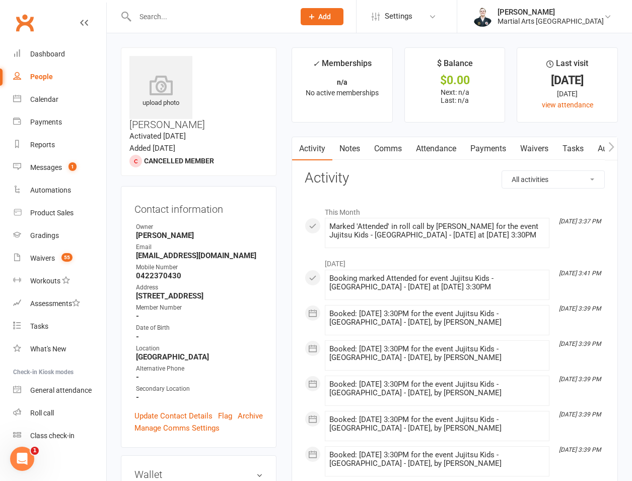
click at [347, 144] on link "Notes" at bounding box center [350, 148] width 35 height 23
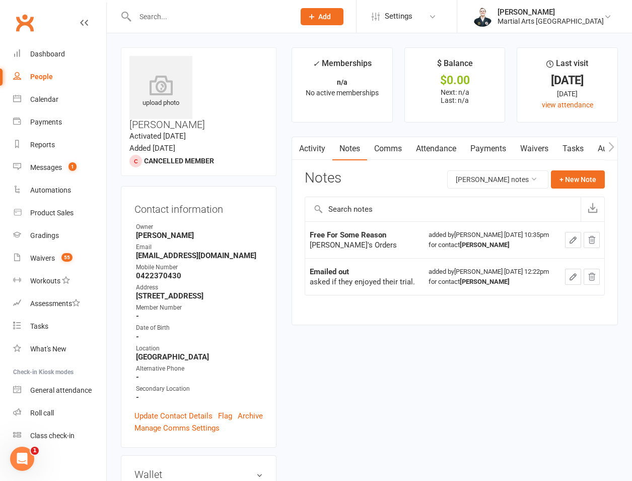
click at [315, 151] on link "Activity" at bounding box center [312, 148] width 40 height 23
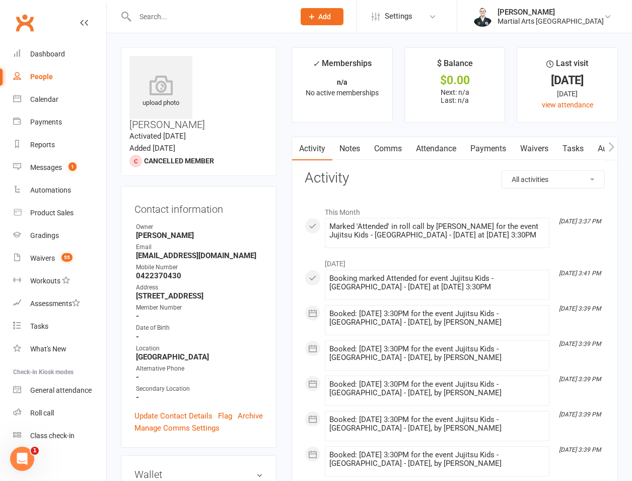
drag, startPoint x: 557, startPoint y: 181, endPoint x: 553, endPoint y: 189, distance: 8.8
click at [557, 181] on select "All activities Bookings / Attendances Communications Notes Failed SMSes Grading…" at bounding box center [553, 179] width 102 height 17
click at [502, 171] on select "All activities Bookings / Attendances Communications Notes Failed SMSes Grading…" at bounding box center [553, 179] width 102 height 17
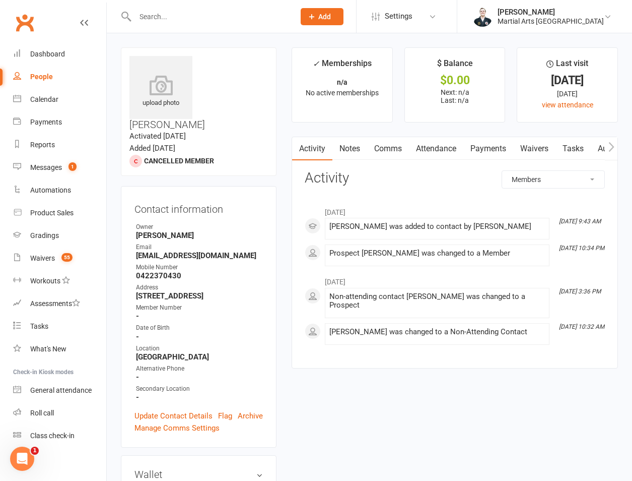
drag, startPoint x: 547, startPoint y: 177, endPoint x: 545, endPoint y: 189, distance: 12.2
click at [547, 177] on select "All activities Bookings / Attendances Communications Notes Failed SMSes Grading…" at bounding box center [553, 179] width 102 height 17
select select "MembershipLogEntry"
click at [502, 171] on select "All activities Bookings / Attendances Communications Notes Failed SMSes Grading…" at bounding box center [553, 179] width 102 height 17
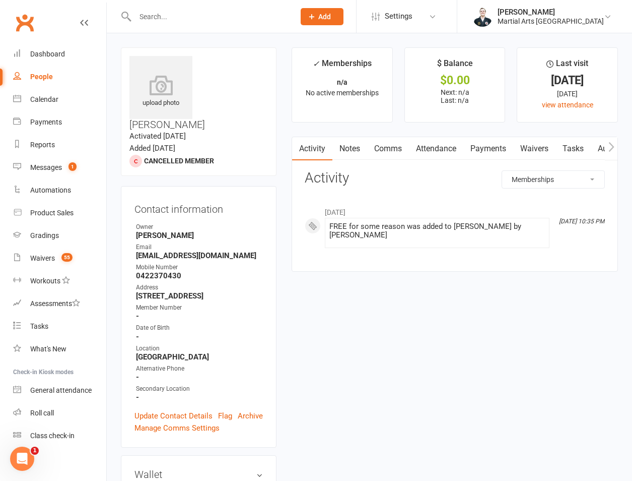
click at [338, 150] on link "Notes" at bounding box center [350, 148] width 35 height 23
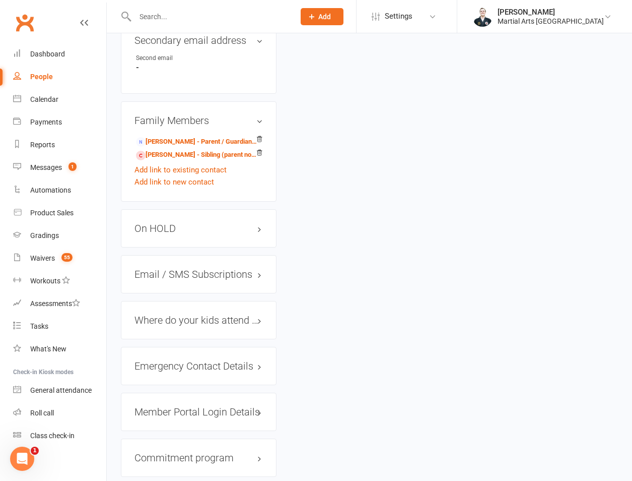
scroll to position [470, 0]
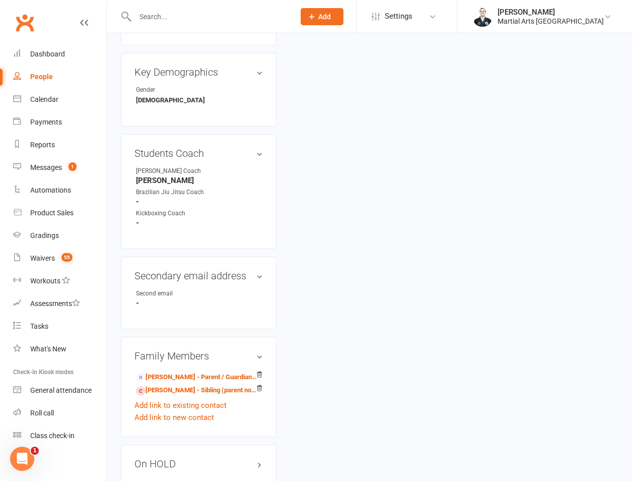
drag, startPoint x: 191, startPoint y: 22, endPoint x: 181, endPoint y: 19, distance: 11.0
click at [191, 22] on input "text" at bounding box center [210, 17] width 156 height 14
click at [179, 19] on input "text" at bounding box center [210, 17] width 156 height 14
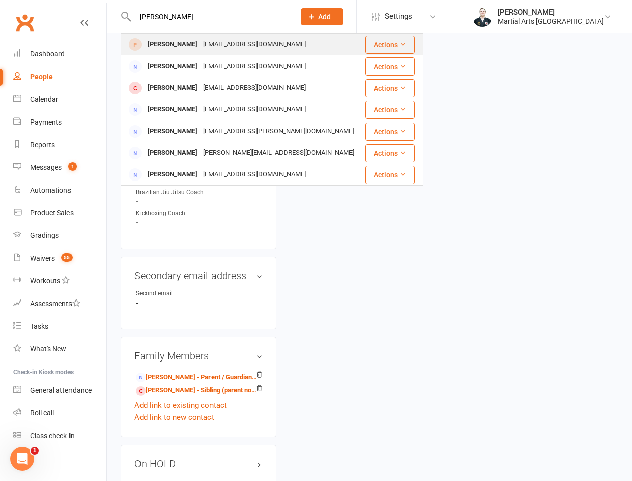
type input "[PERSON_NAME]"
click at [201, 49] on div "[EMAIL_ADDRESS][DOMAIN_NAME]" at bounding box center [255, 44] width 108 height 15
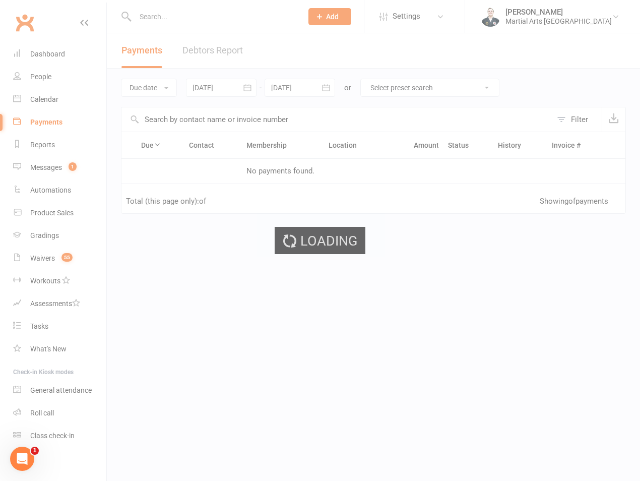
click at [54, 101] on div "Loading" at bounding box center [320, 240] width 640 height 481
click at [54, 101] on ui-view "Prospect Member Non-attending contact Class / event Appointment Grading event T…" at bounding box center [320, 173] width 640 height 341
click at [54, 101] on div "Calendar" at bounding box center [44, 99] width 28 height 8
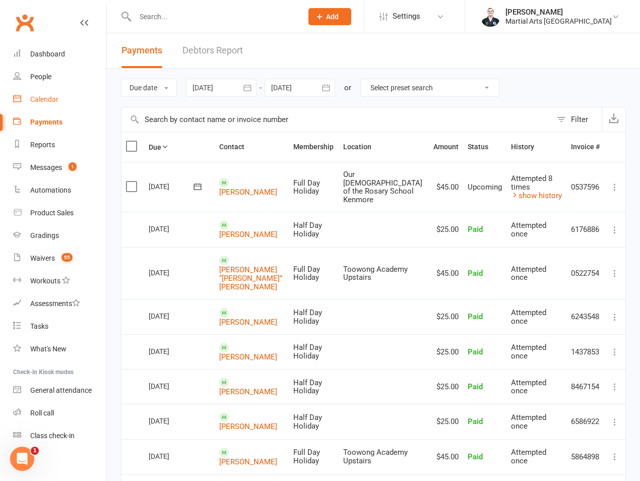
click at [54, 101] on div "Calendar" at bounding box center [44, 99] width 28 height 8
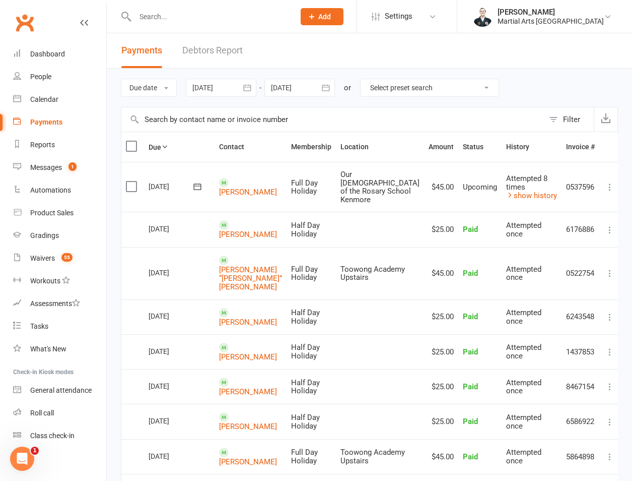
click at [0, 0] on div "Loading" at bounding box center [0, 0] width 0 height 0
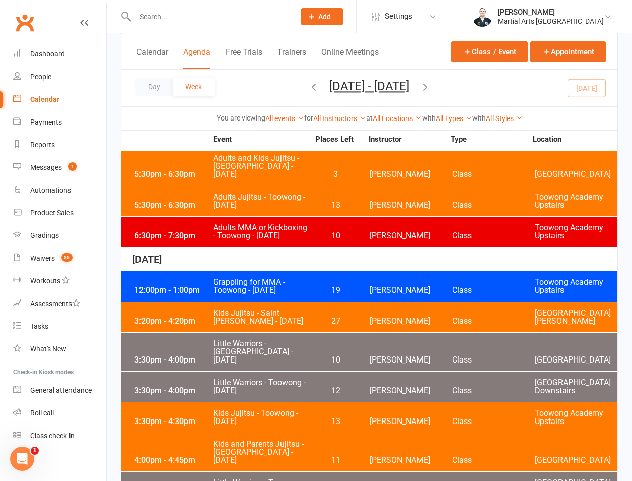
scroll to position [705, 0]
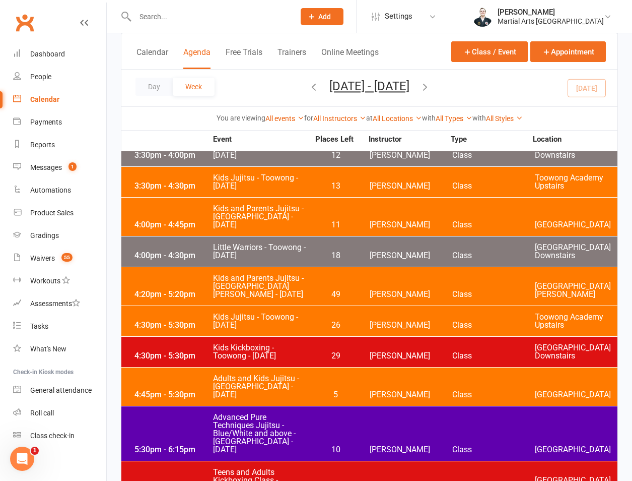
click at [191, 480] on div "5:30pm - 6:30pm" at bounding box center [172, 488] width 81 height 8
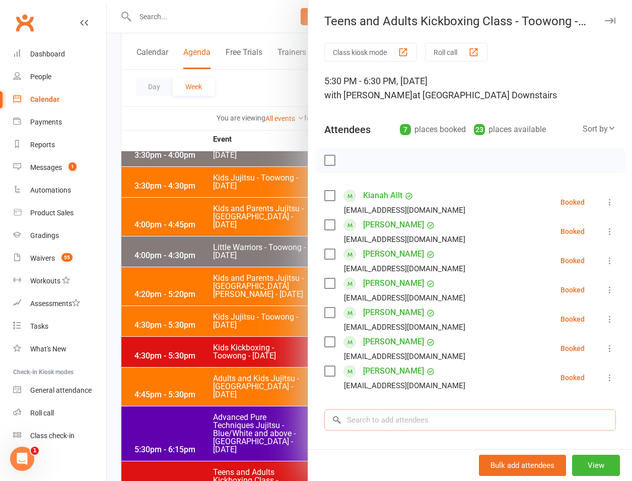
click at [400, 423] on input "search" at bounding box center [470, 419] width 292 height 21
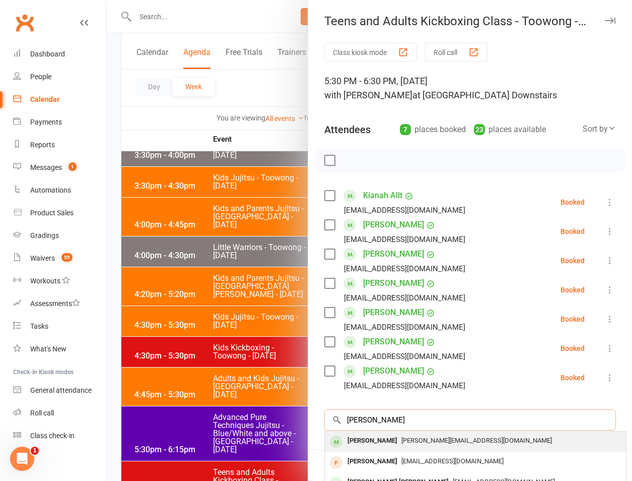
type input "baker"
click at [379, 443] on div "[PERSON_NAME]" at bounding box center [373, 440] width 58 height 15
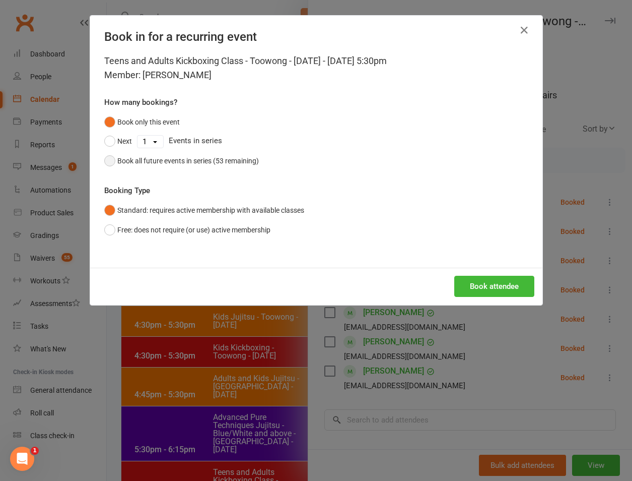
click at [154, 153] on button "Book all future events in series (53 remaining)" at bounding box center [181, 160] width 155 height 19
click at [507, 292] on button "Book attendee" at bounding box center [494, 286] width 80 height 21
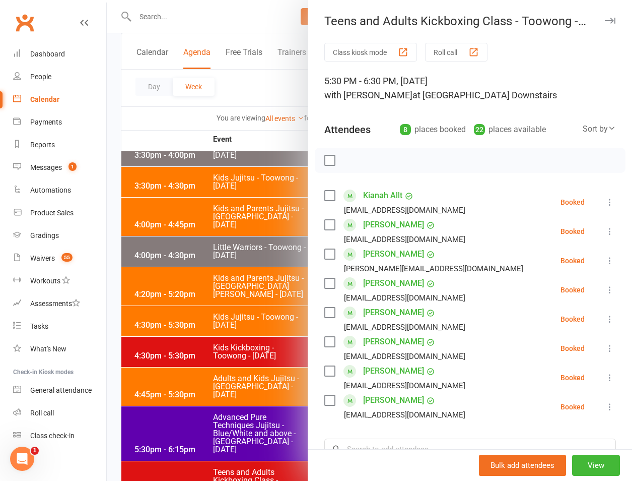
click at [226, 11] on div at bounding box center [369, 240] width 525 height 481
